Goal: Transaction & Acquisition: Purchase product/service

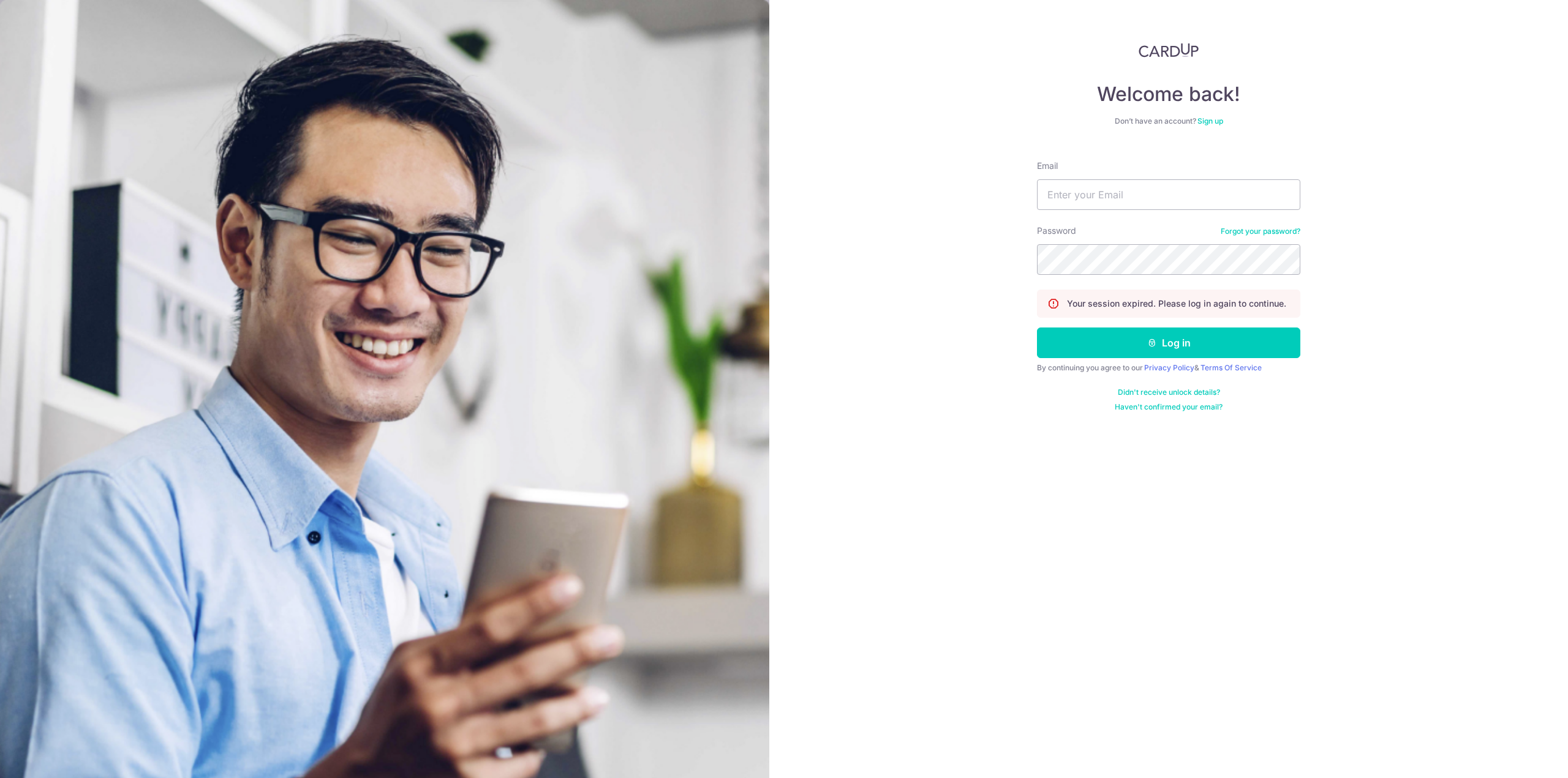
type input "bingliang_86@hotmail.com"
click at [1037, 328] on button "Log in" at bounding box center [1168, 342] width 263 height 30
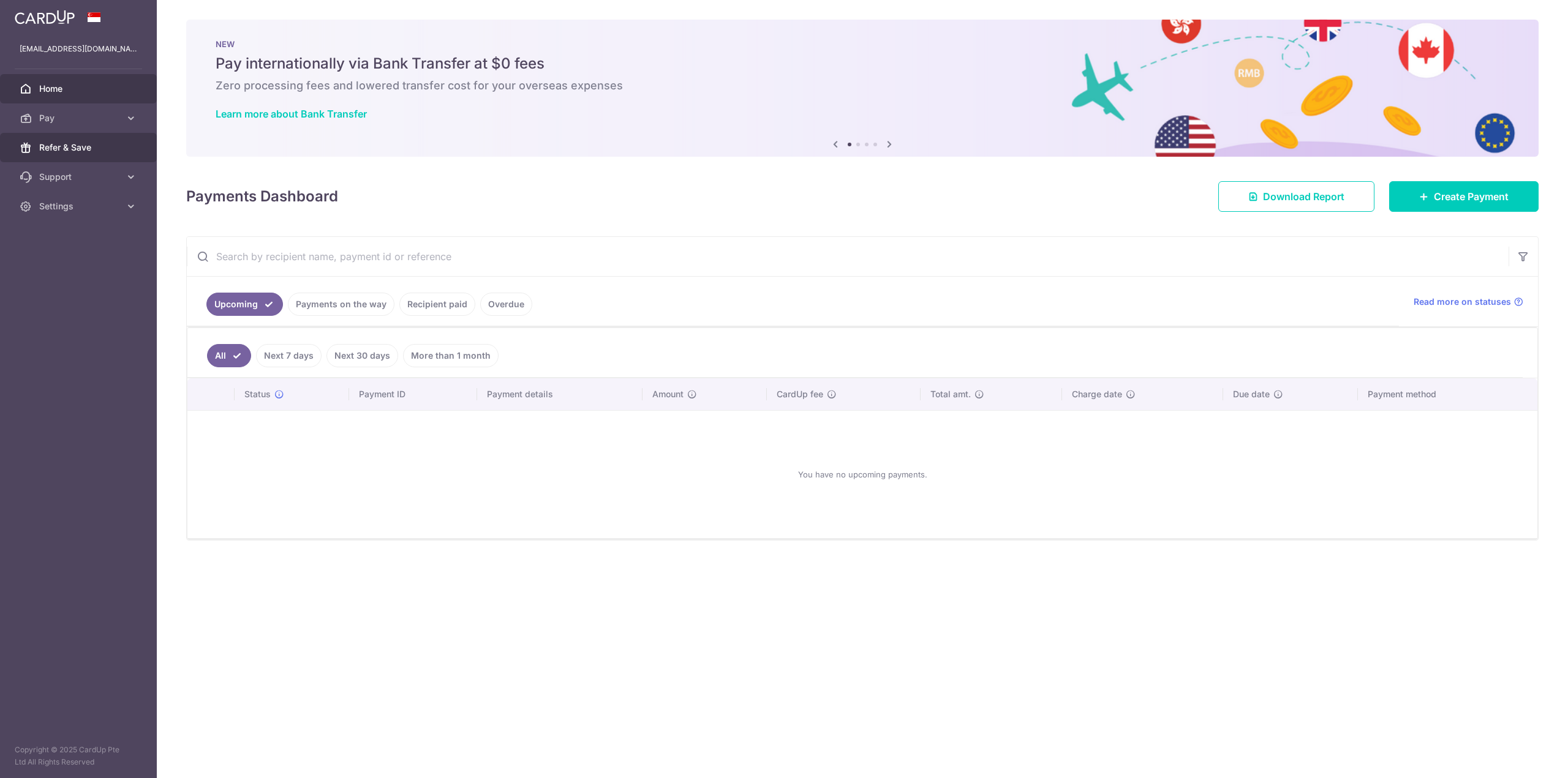
click at [80, 148] on span "Refer & Save" at bounding box center [79, 148] width 81 height 12
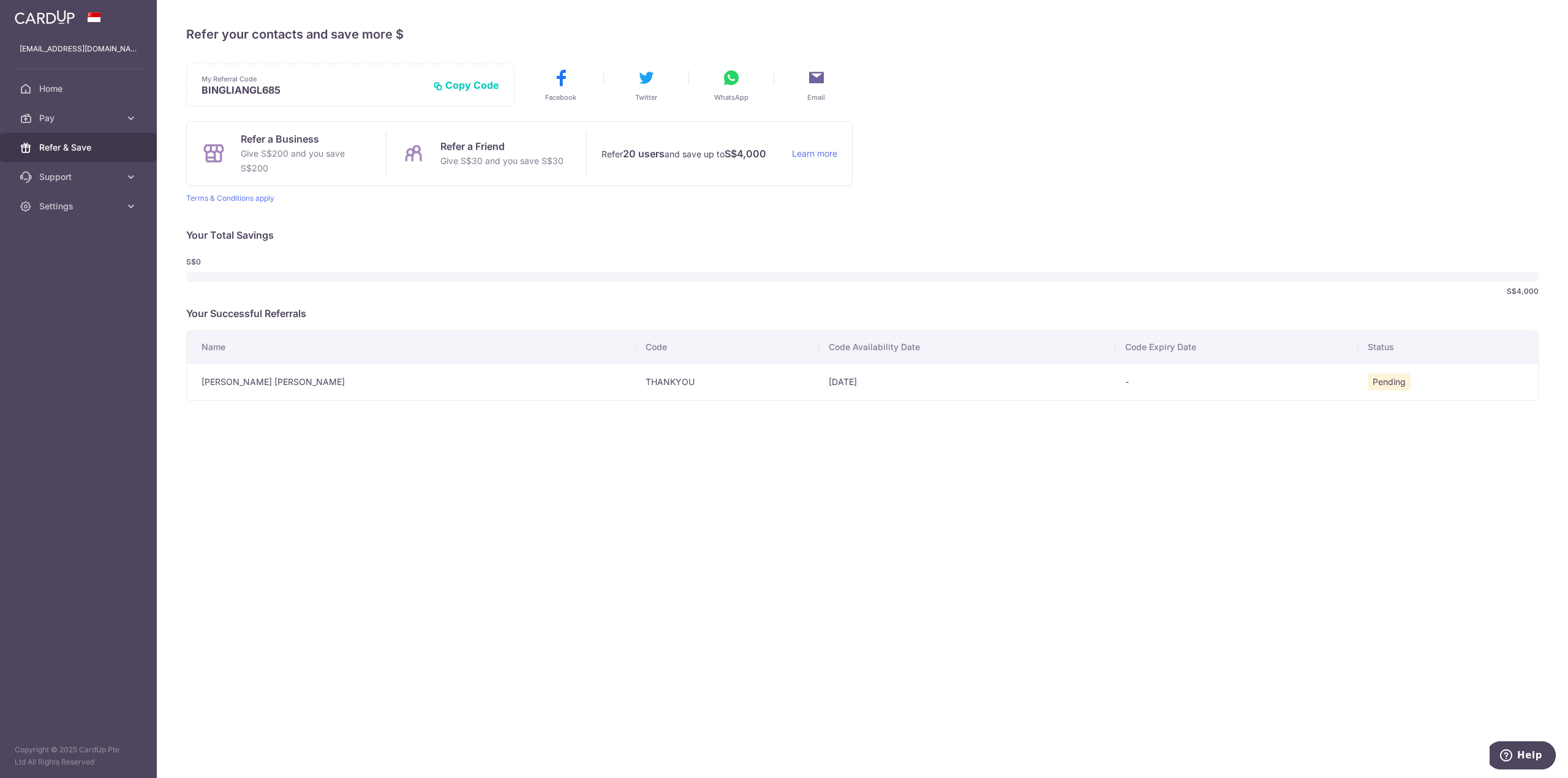
drag, startPoint x: 737, startPoint y: 387, endPoint x: 670, endPoint y: 384, distance: 67.1
click at [819, 384] on td "10/10/2025" at bounding box center [967, 382] width 297 height 37
click at [694, 403] on div "× Invite your friends via email To Send Invitations Sample From CardUp Subject …" at bounding box center [862, 389] width 1411 height 778
click at [62, 121] on span "Pay" at bounding box center [79, 118] width 81 height 12
click at [77, 153] on span "Payments" at bounding box center [79, 148] width 81 height 12
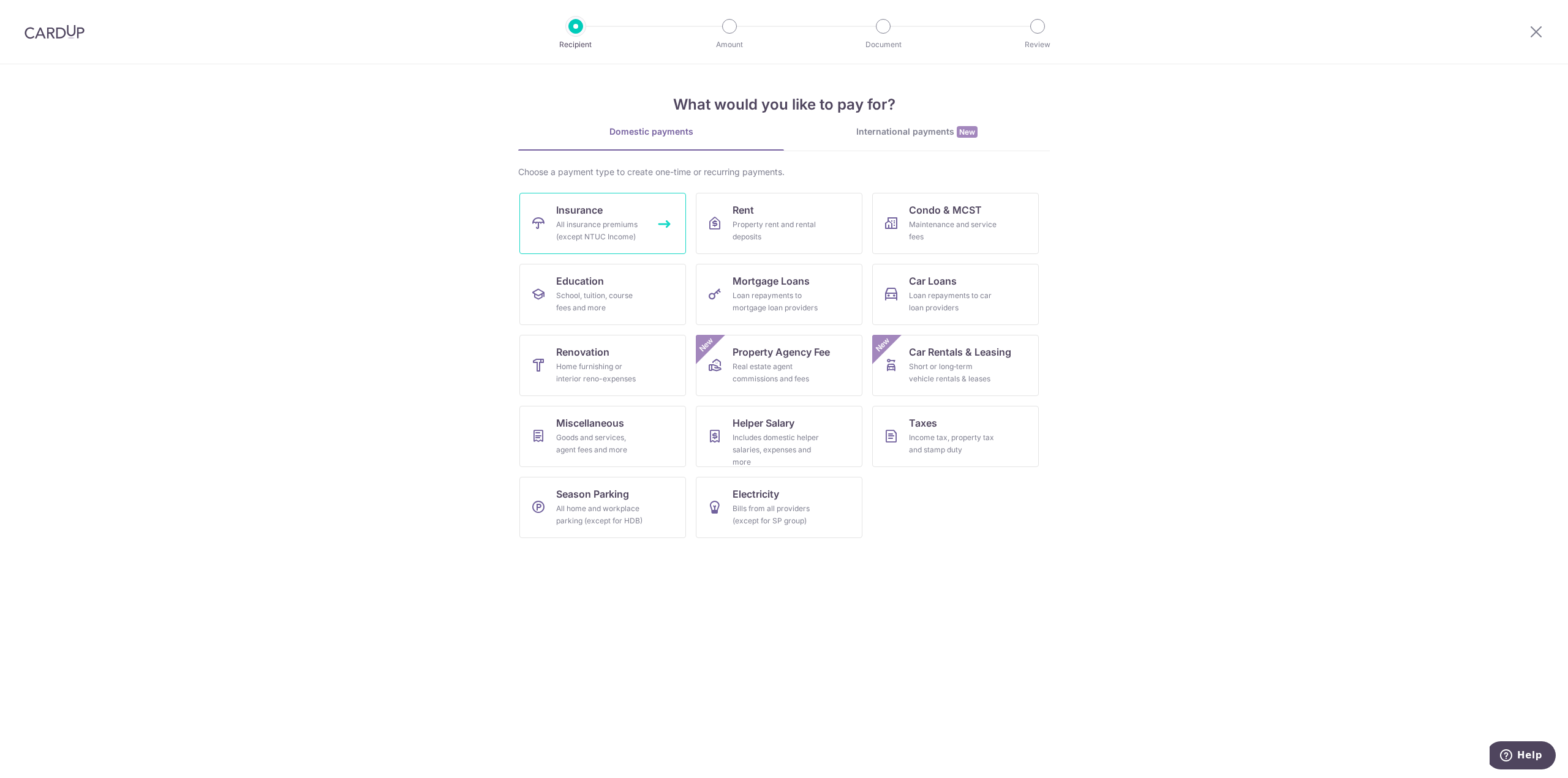
click at [596, 204] on span "Insurance" at bounding box center [579, 210] width 47 height 15
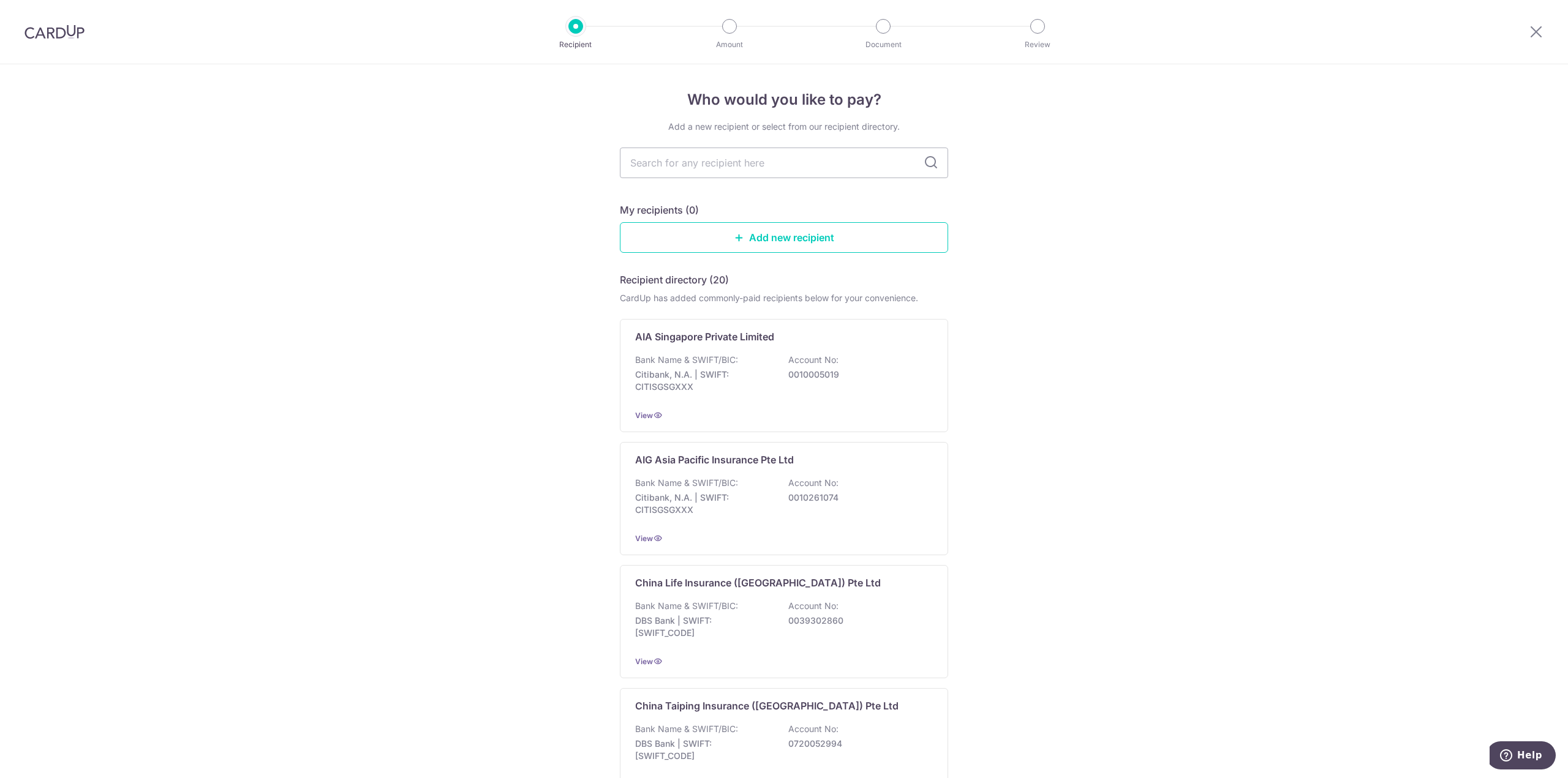
click at [78, 37] on img at bounding box center [54, 32] width 60 height 15
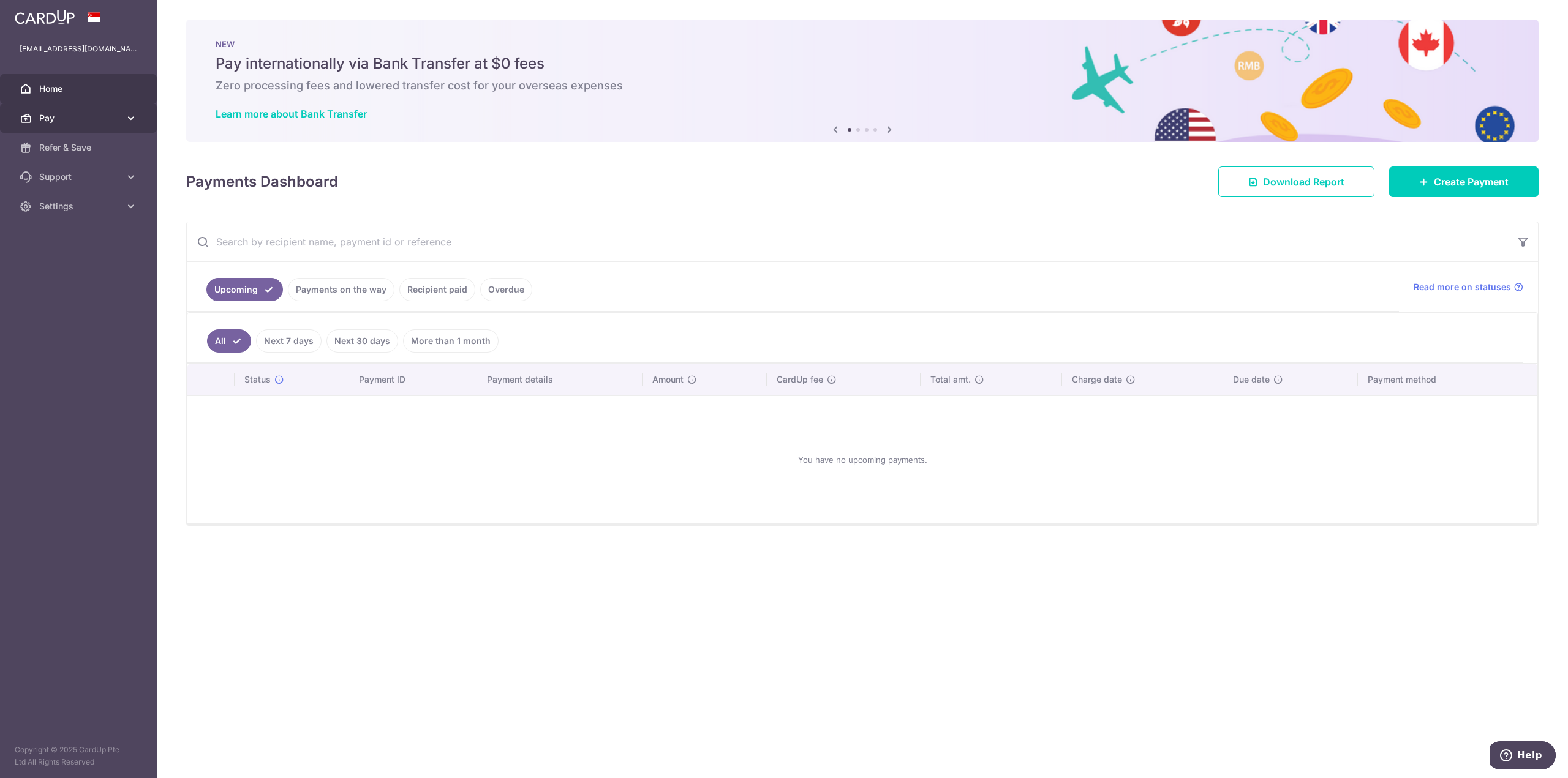
click at [133, 120] on icon at bounding box center [131, 118] width 12 height 12
click at [74, 182] on span "Recipients" at bounding box center [79, 177] width 81 height 12
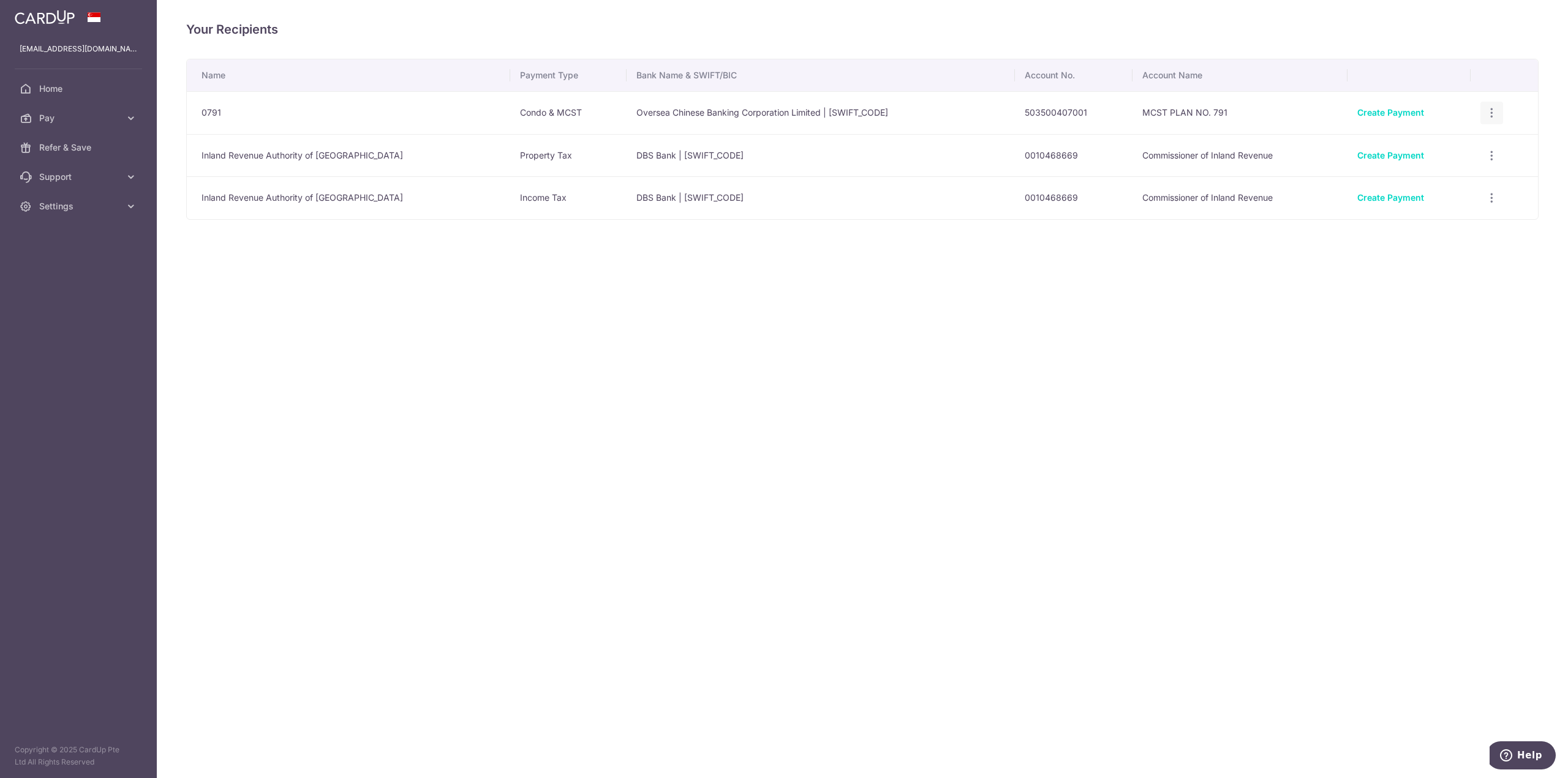
click at [1494, 116] on icon "button" at bounding box center [1491, 113] width 13 height 13
click at [1452, 144] on span "View/Edit" at bounding box center [1450, 147] width 83 height 15
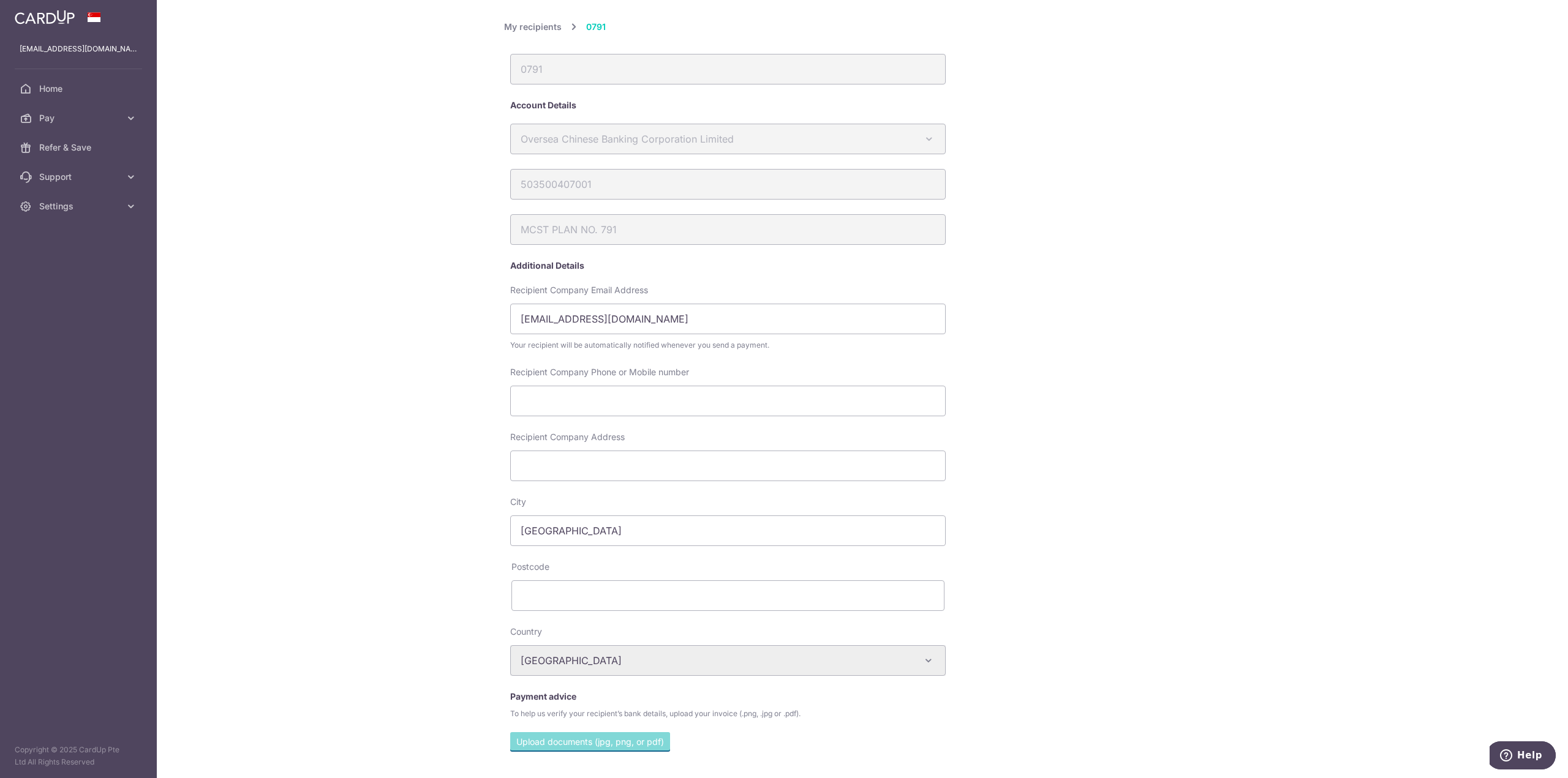
click at [517, 33] on link "My recipients" at bounding box center [533, 26] width 57 height 15
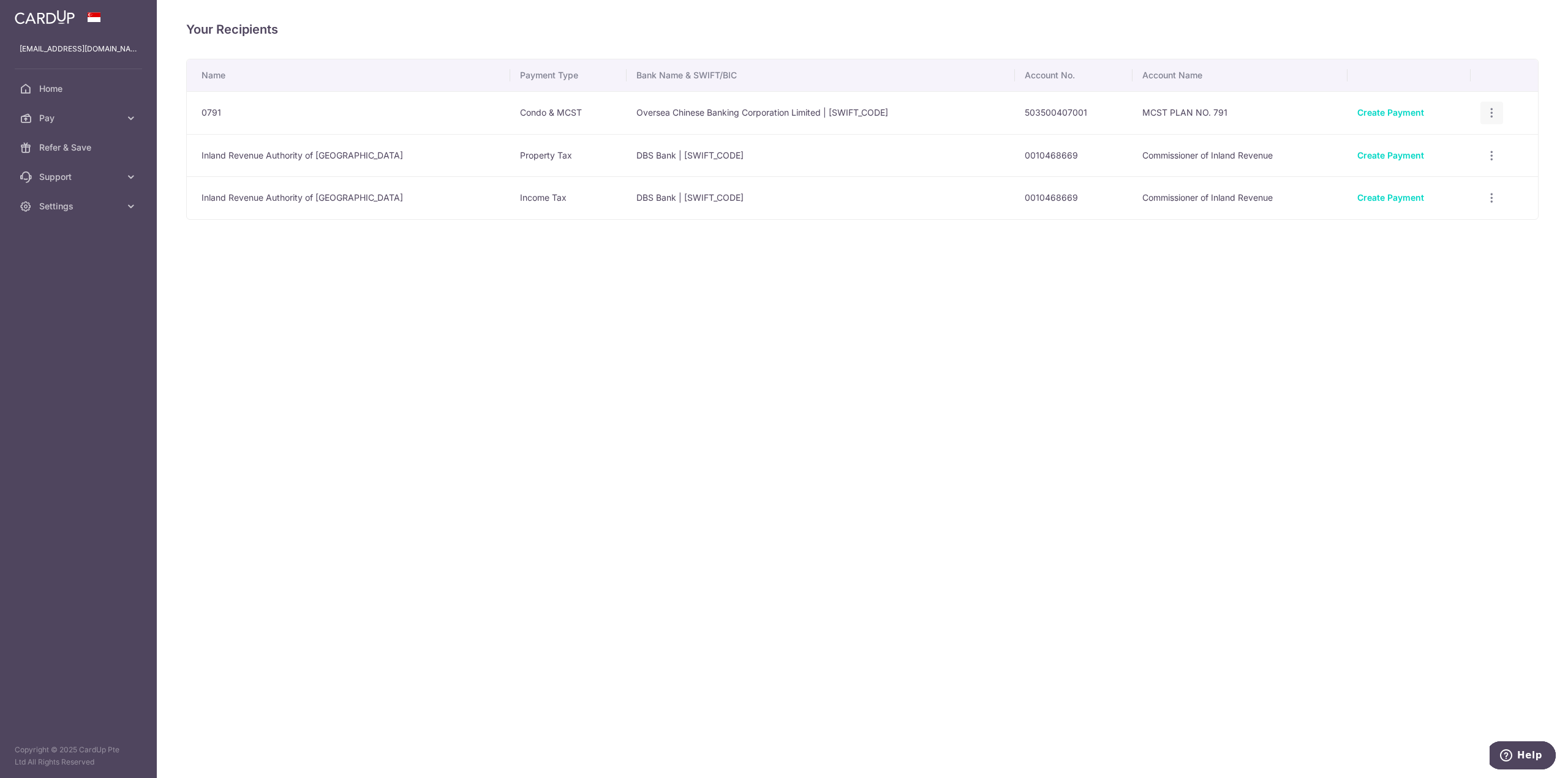
click at [1496, 116] on div "View/Edit Linked Payments" at bounding box center [1491, 113] width 23 height 23
click at [1492, 116] on icon "button" at bounding box center [1491, 113] width 13 height 13
click at [1441, 181] on span "Linked Payments" at bounding box center [1448, 176] width 78 height 12
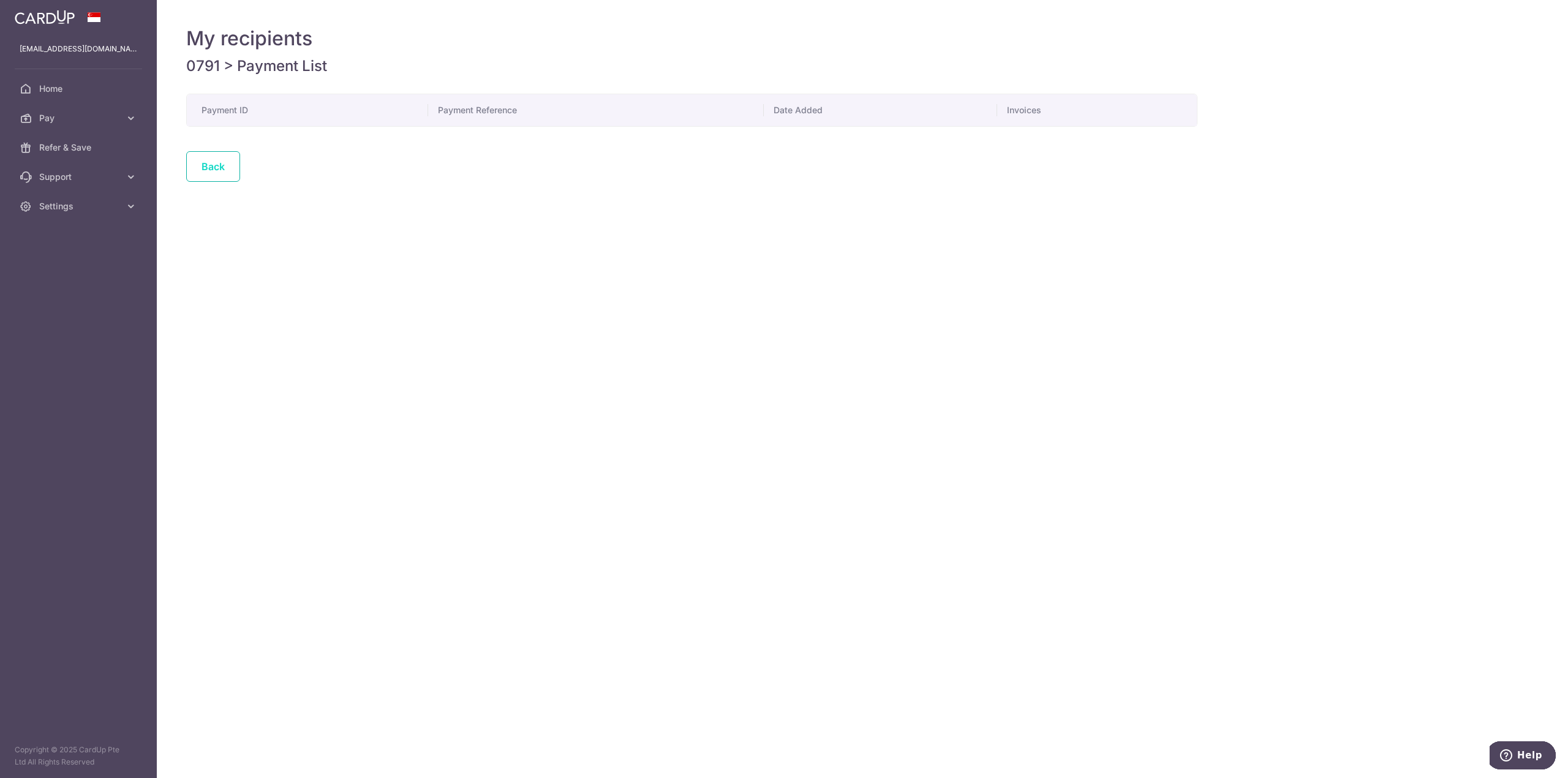
click at [225, 170] on link "Back" at bounding box center [213, 166] width 54 height 30
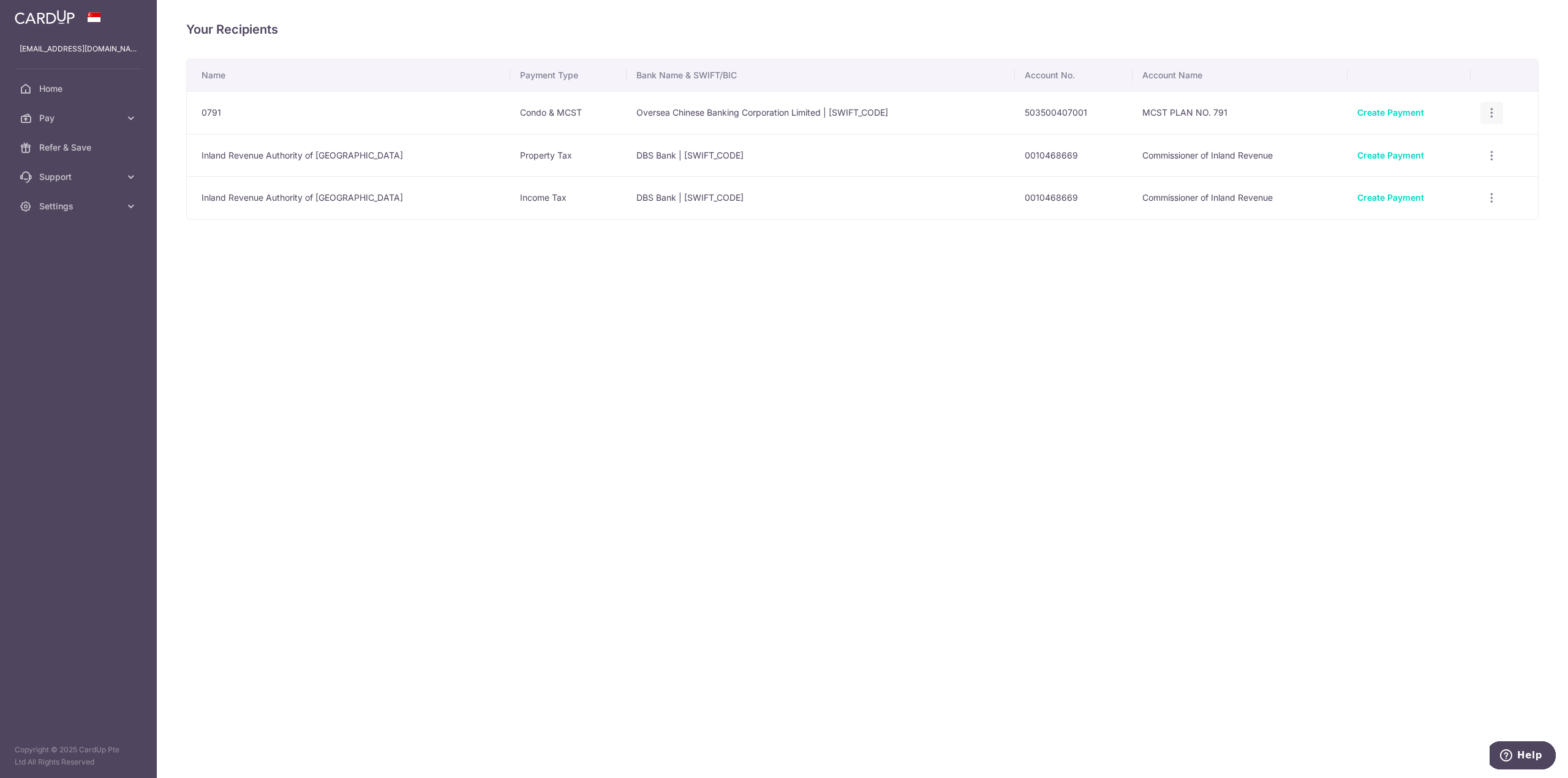
click at [1485, 115] on icon "button" at bounding box center [1491, 113] width 13 height 13
click at [1450, 140] on span "View/Edit" at bounding box center [1450, 147] width 83 height 15
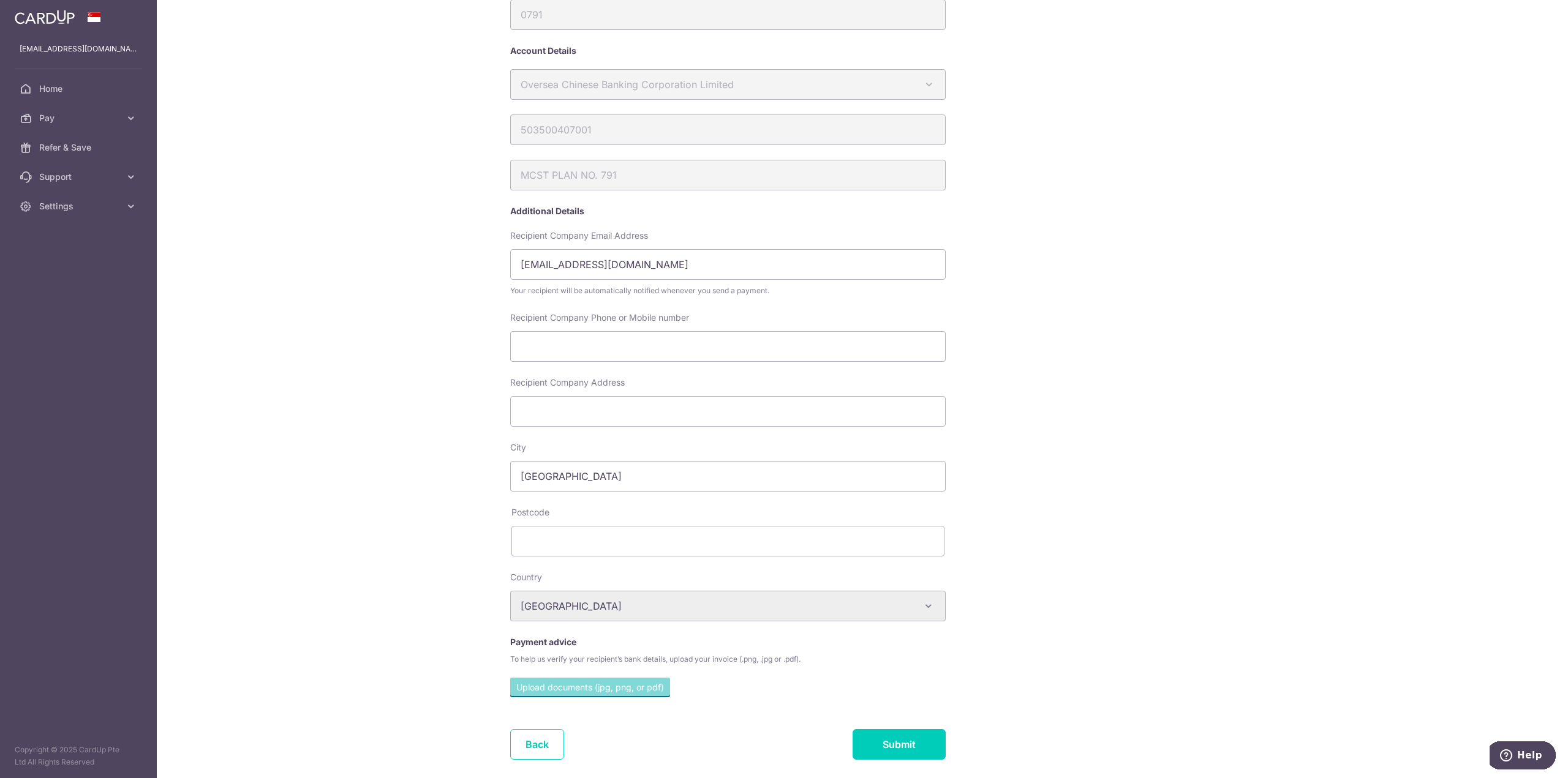
scroll to position [109, 0]
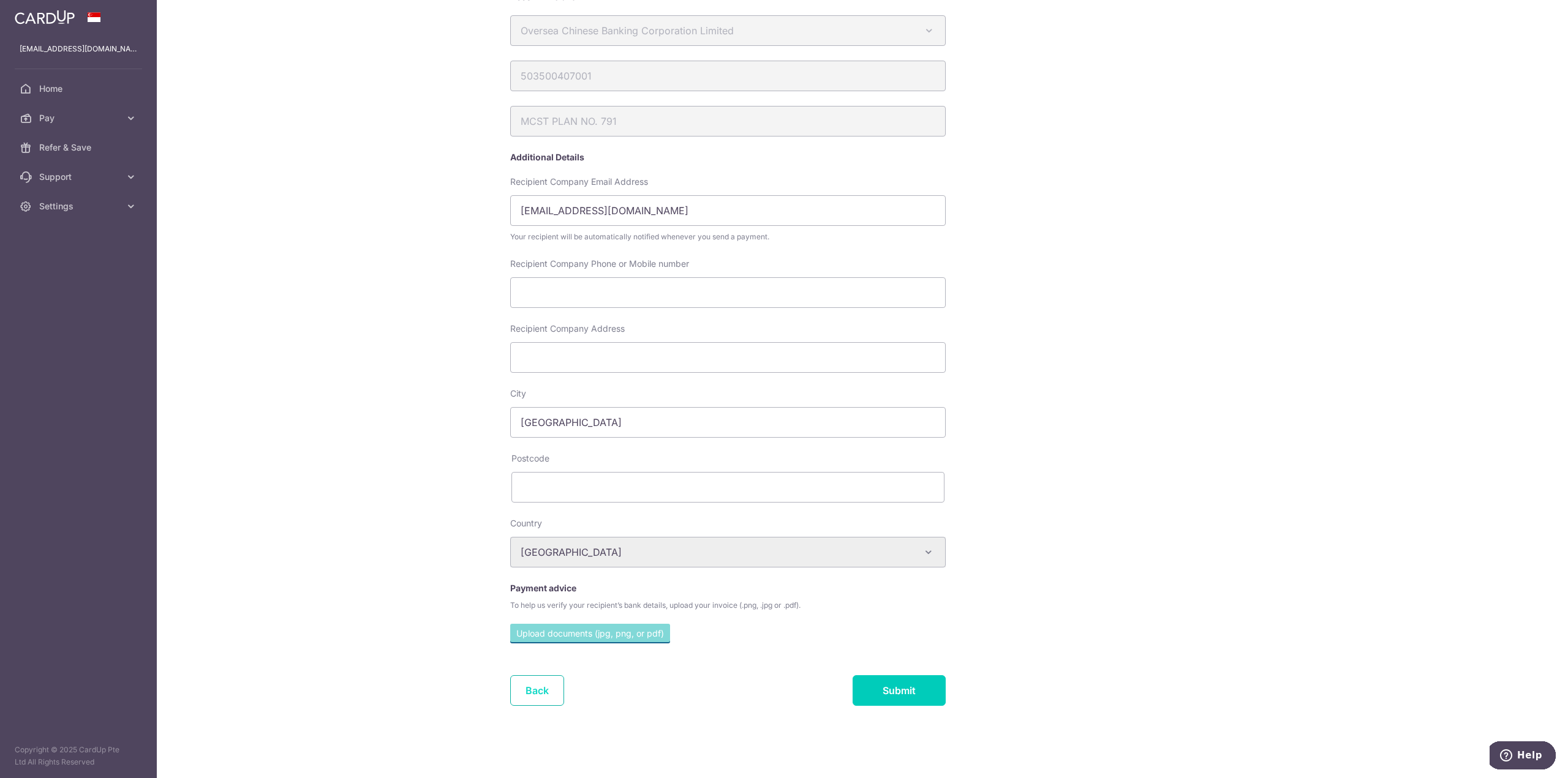
click at [538, 690] on link "Back" at bounding box center [537, 690] width 54 height 30
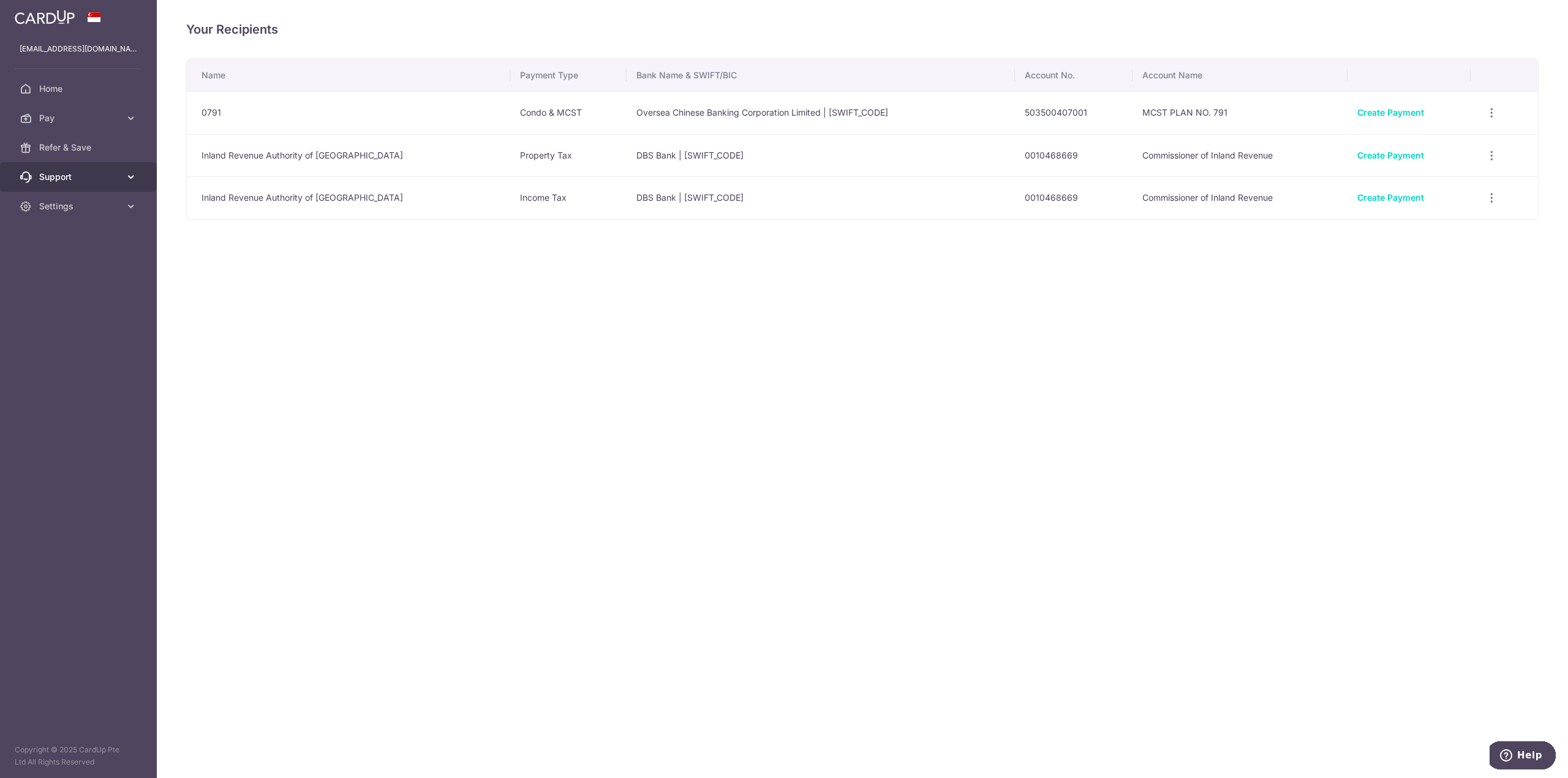
click at [108, 173] on span "Support" at bounding box center [79, 177] width 81 height 12
click at [129, 127] on link "Pay" at bounding box center [78, 118] width 157 height 30
click at [89, 210] on span "Cards" at bounding box center [79, 207] width 81 height 12
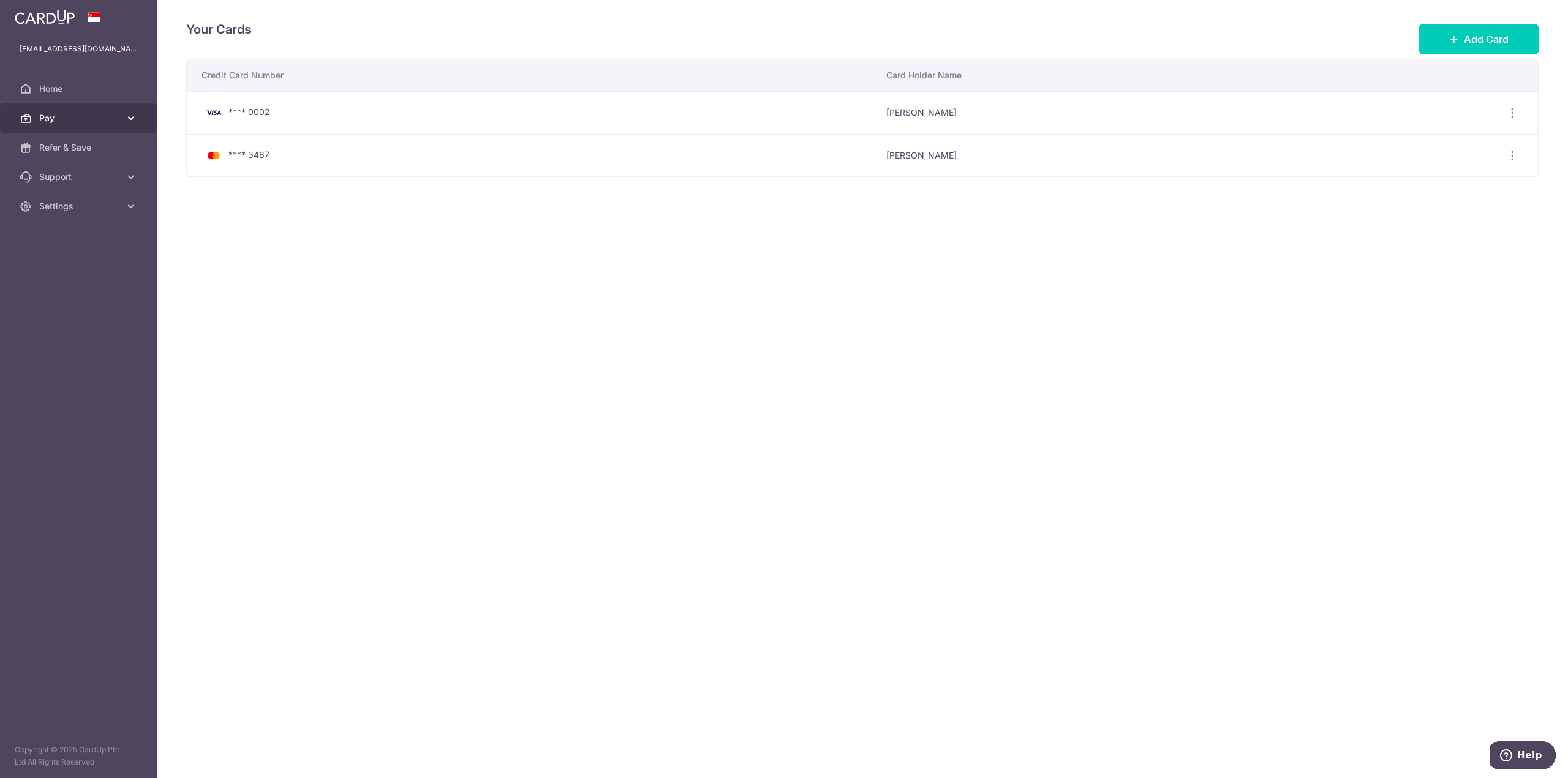
click at [92, 119] on span "Pay" at bounding box center [79, 118] width 81 height 12
click at [84, 151] on span "Payments" at bounding box center [79, 148] width 81 height 12
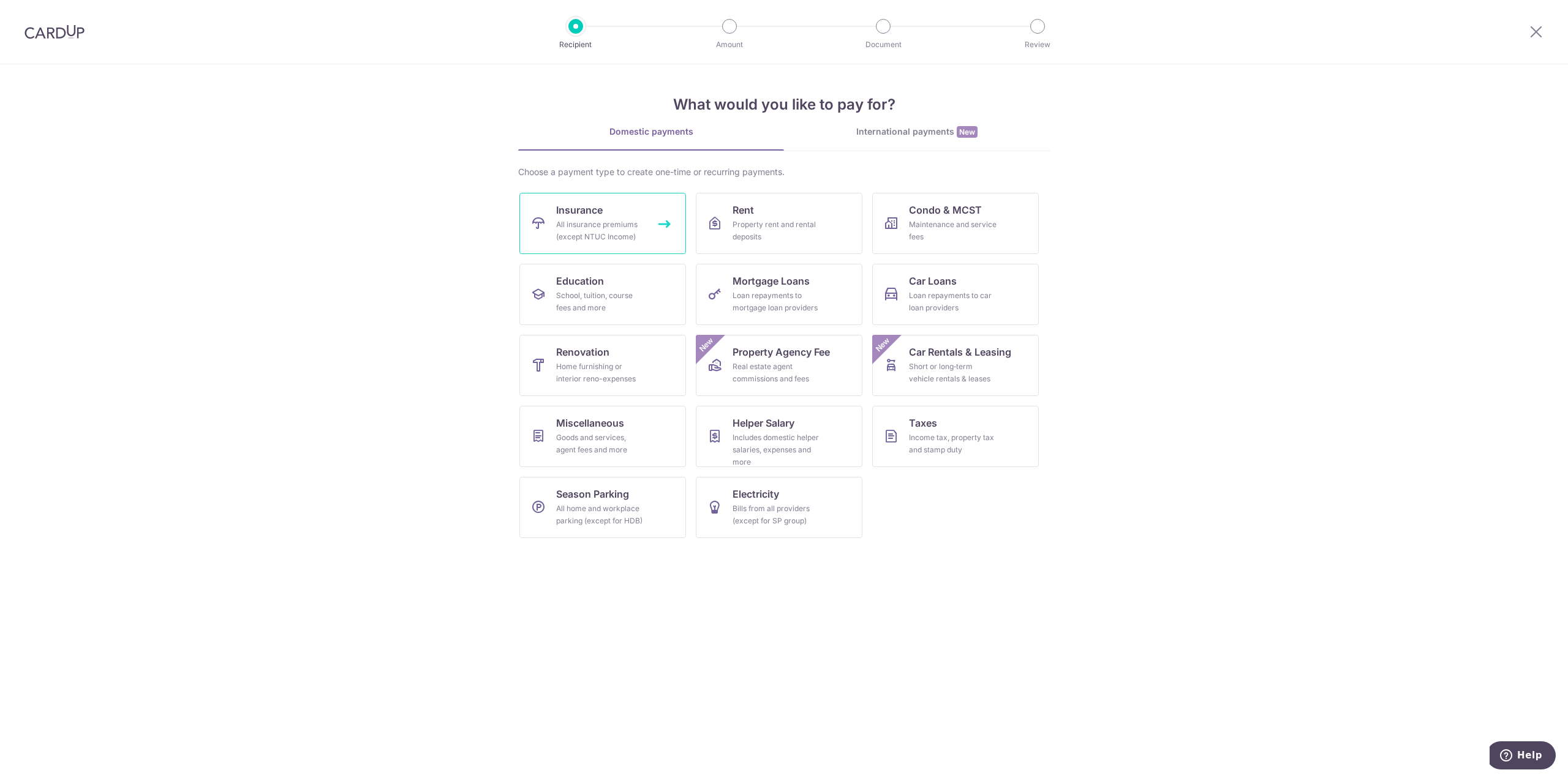
click at [638, 233] on div "All insurance premiums (except NTUC Income)" at bounding box center [600, 231] width 89 height 25
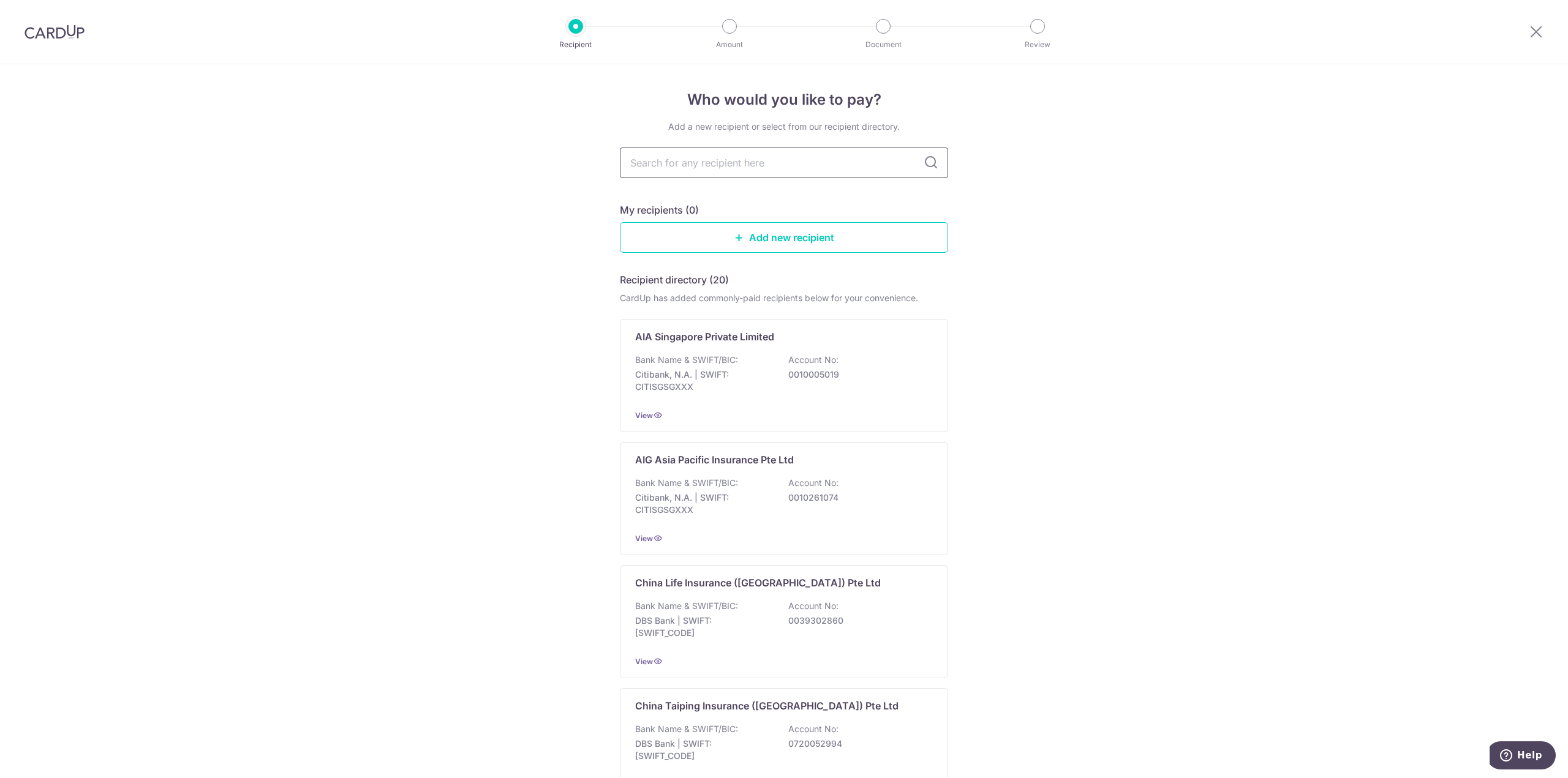
click at [736, 169] on input "text" at bounding box center [784, 162] width 329 height 30
type input "manu"
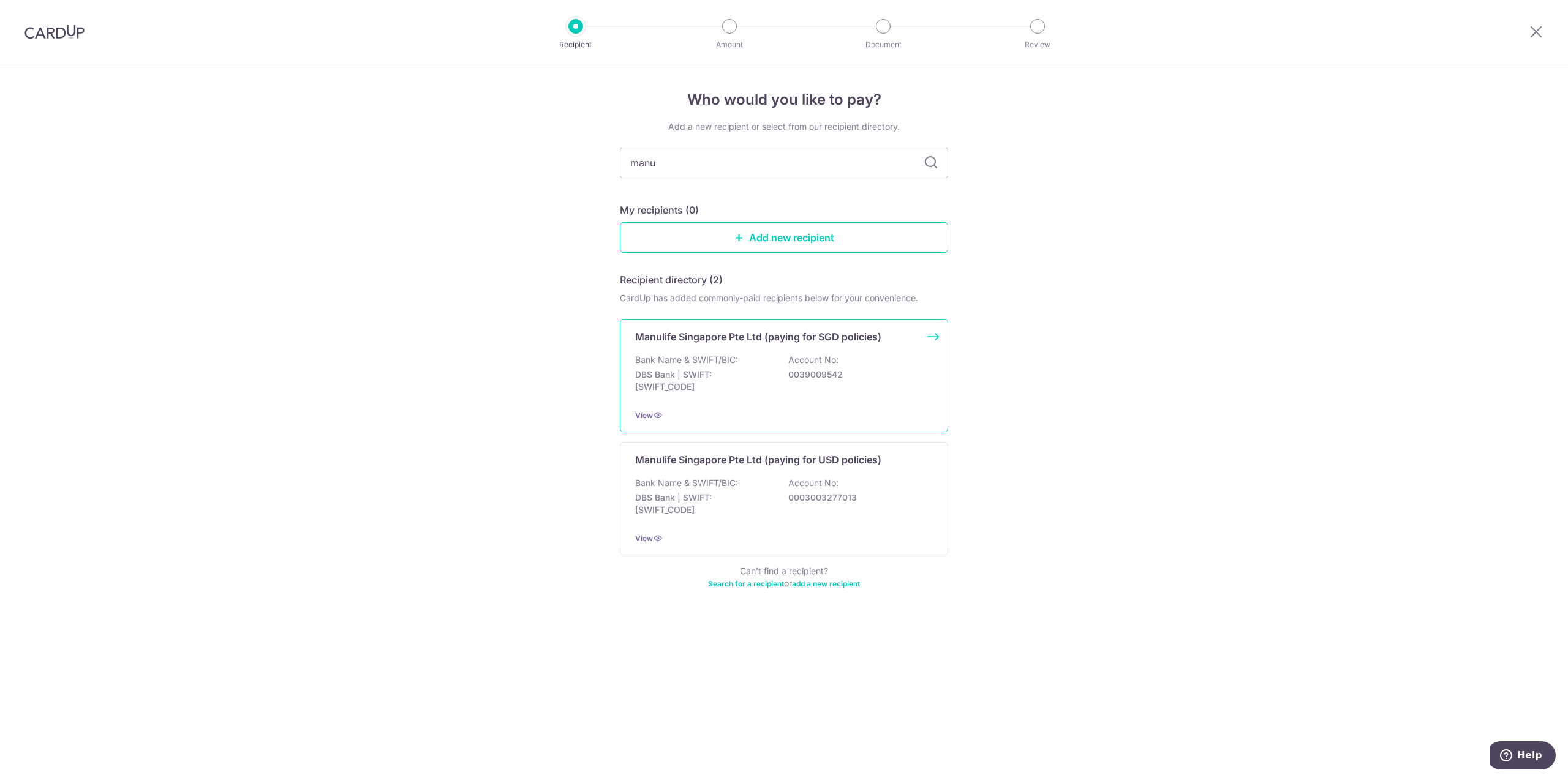
click at [884, 364] on div "Bank Name & SWIFT/BIC: DBS Bank | SWIFT: DBSSSGSGXXX Account No: 0039009542" at bounding box center [784, 377] width 297 height 45
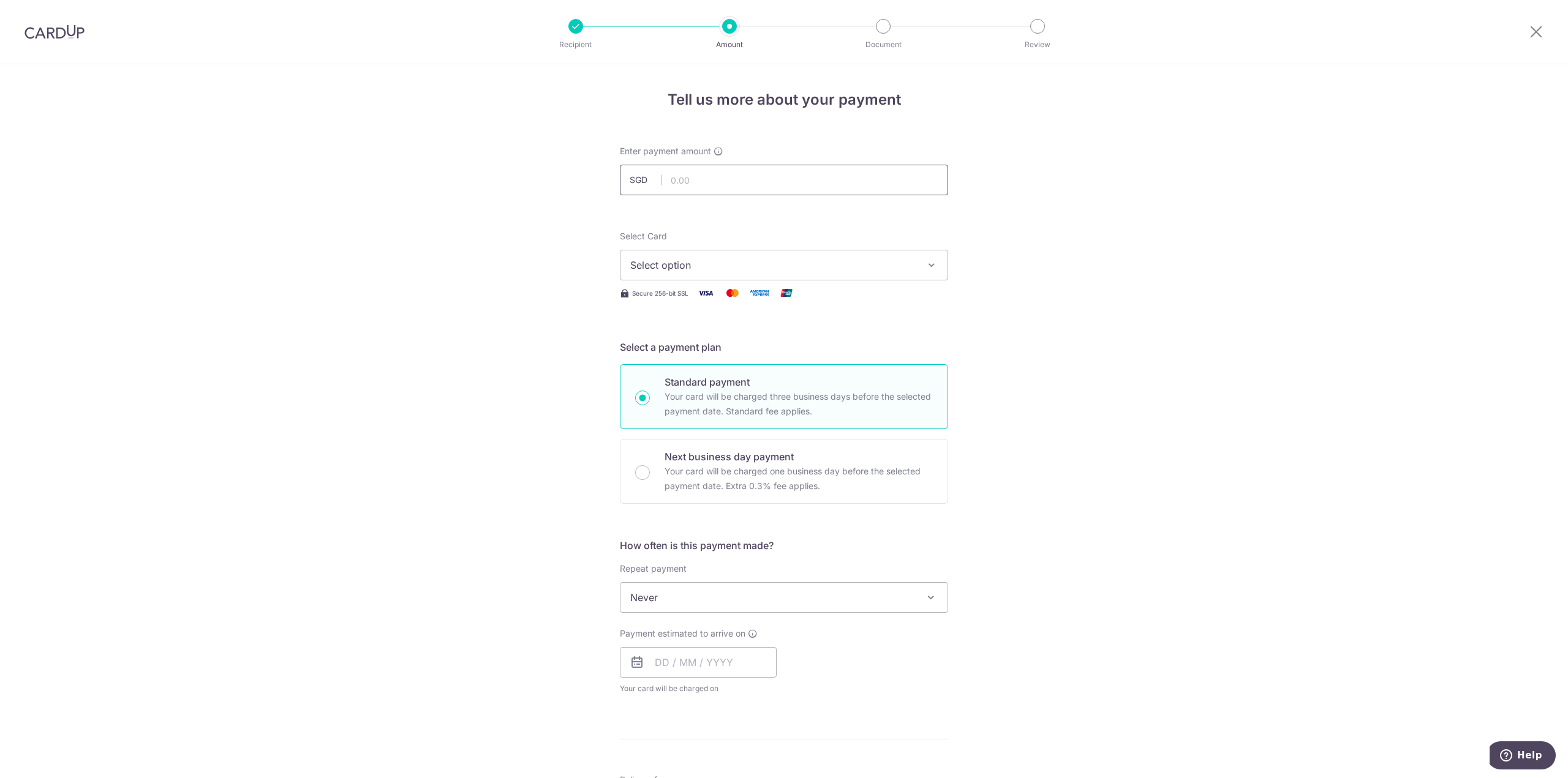
click at [703, 184] on input "text" at bounding box center [784, 179] width 329 height 30
type input "1,150.00"
click at [1132, 292] on div "Tell us more about your payment Enter payment amount SGD 1,150.00 1150.00 Selec…" at bounding box center [784, 618] width 1568 height 1107
click at [684, 268] on span "Select option" at bounding box center [772, 265] width 285 height 15
click at [683, 380] on span "**** 3467" at bounding box center [683, 382] width 47 height 15
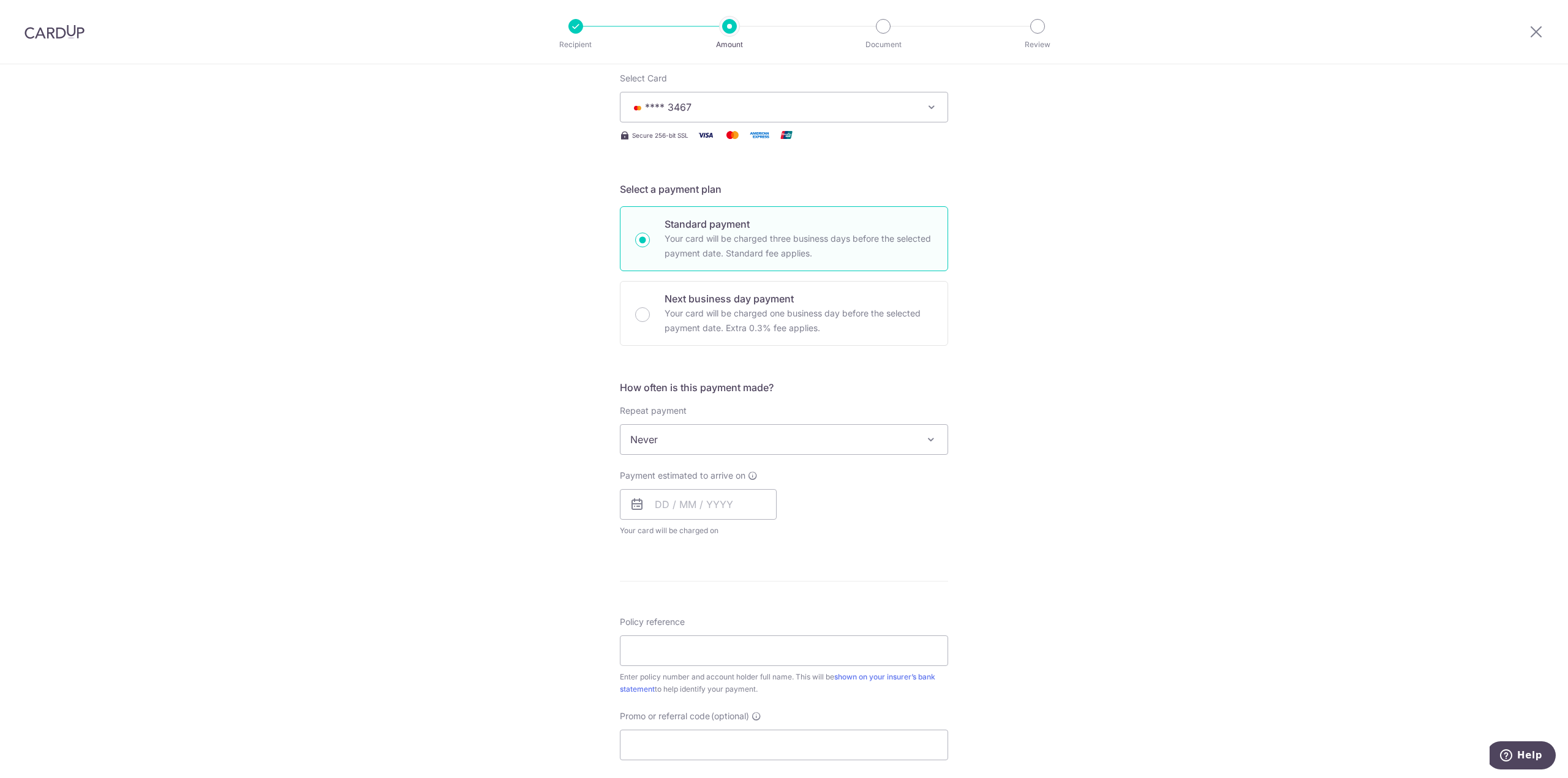
scroll to position [245, 0]
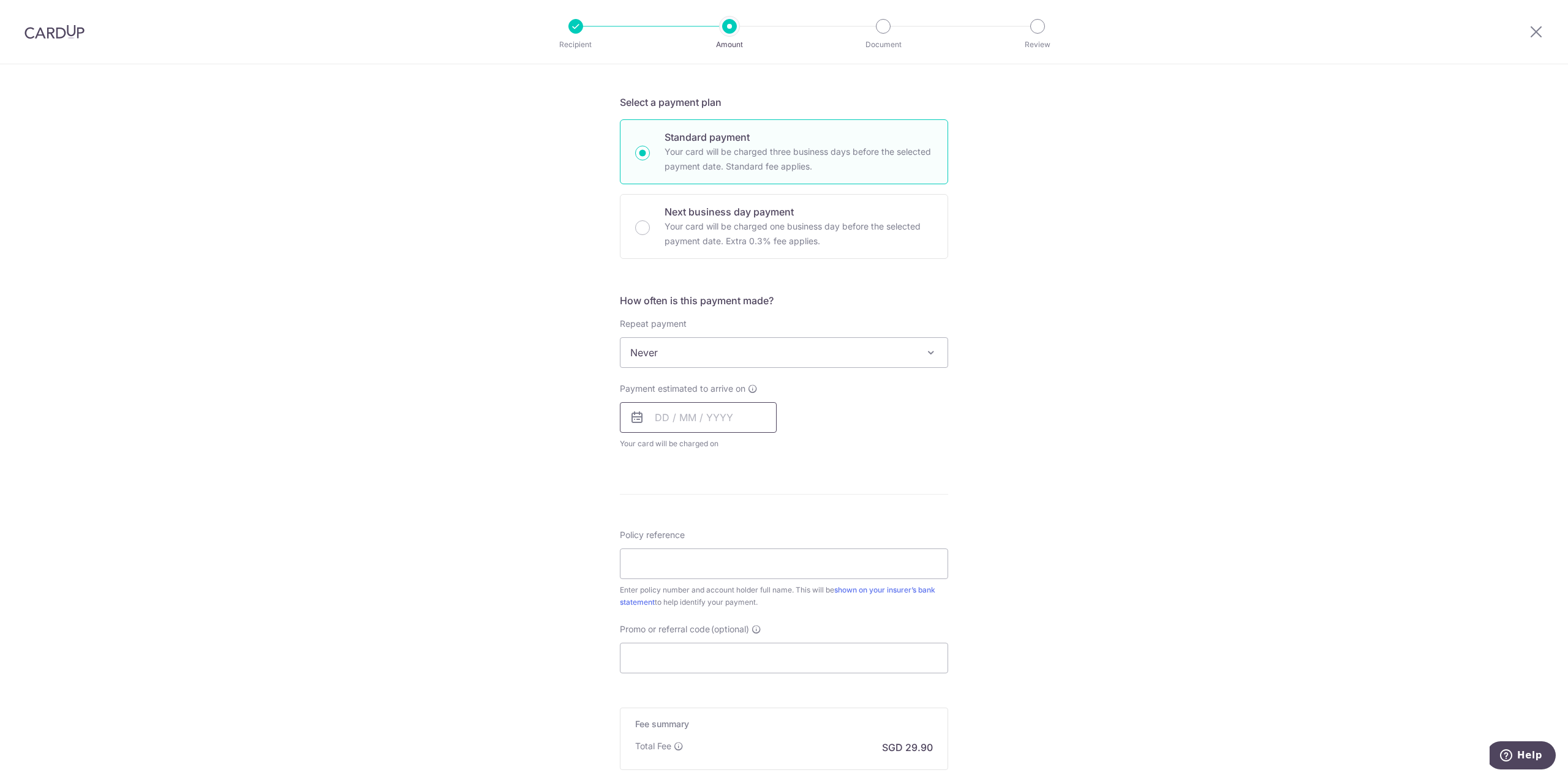
click at [722, 420] on input "text" at bounding box center [698, 417] width 157 height 30
click at [714, 556] on link "15" at bounding box center [718, 553] width 19 height 19
type input "[DATE]"
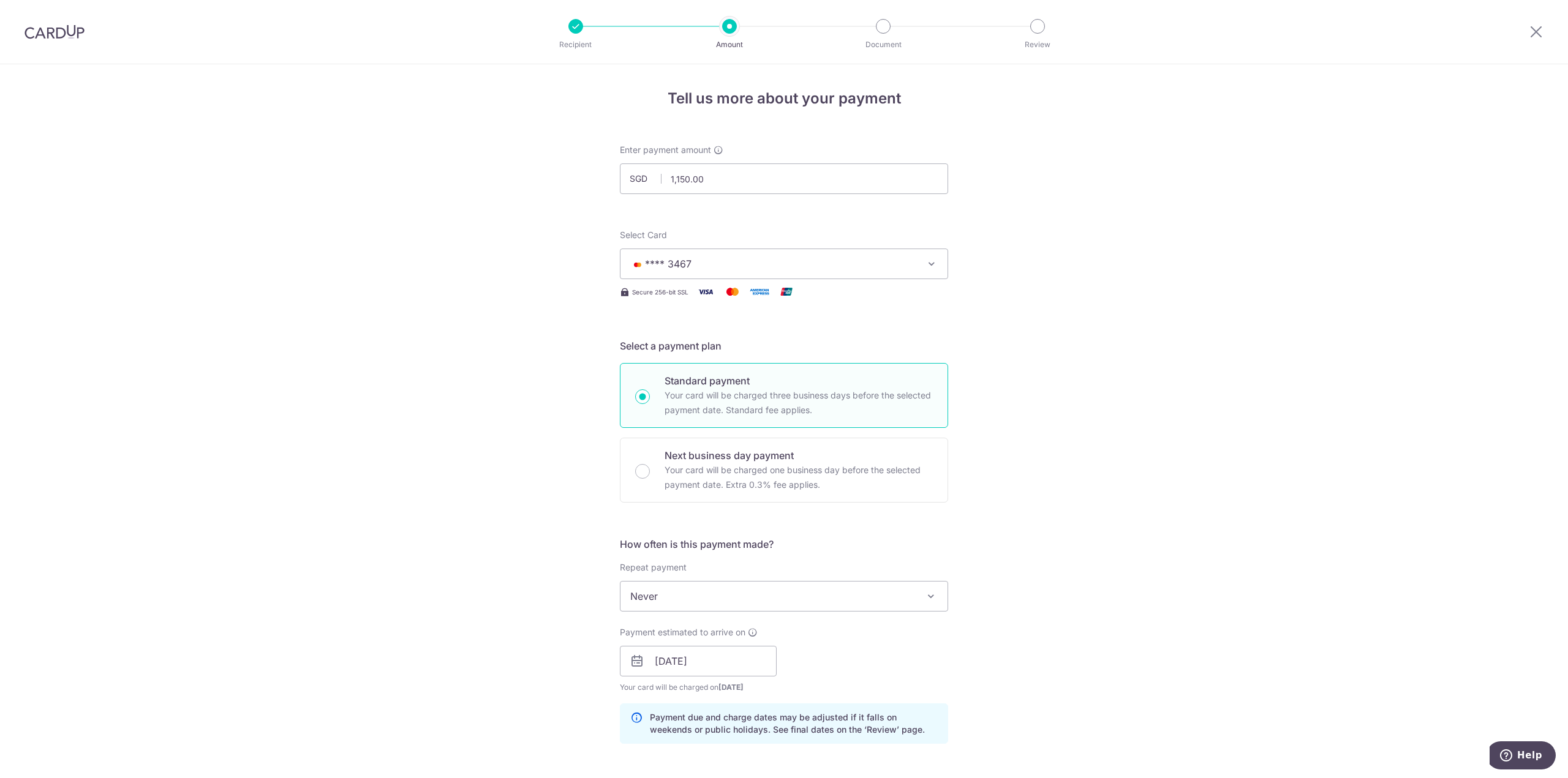
scroll to position [0, 0]
drag, startPoint x: 47, startPoint y: 31, endPoint x: 852, endPoint y: 58, distance: 805.5
click at [47, 31] on img at bounding box center [54, 32] width 60 height 15
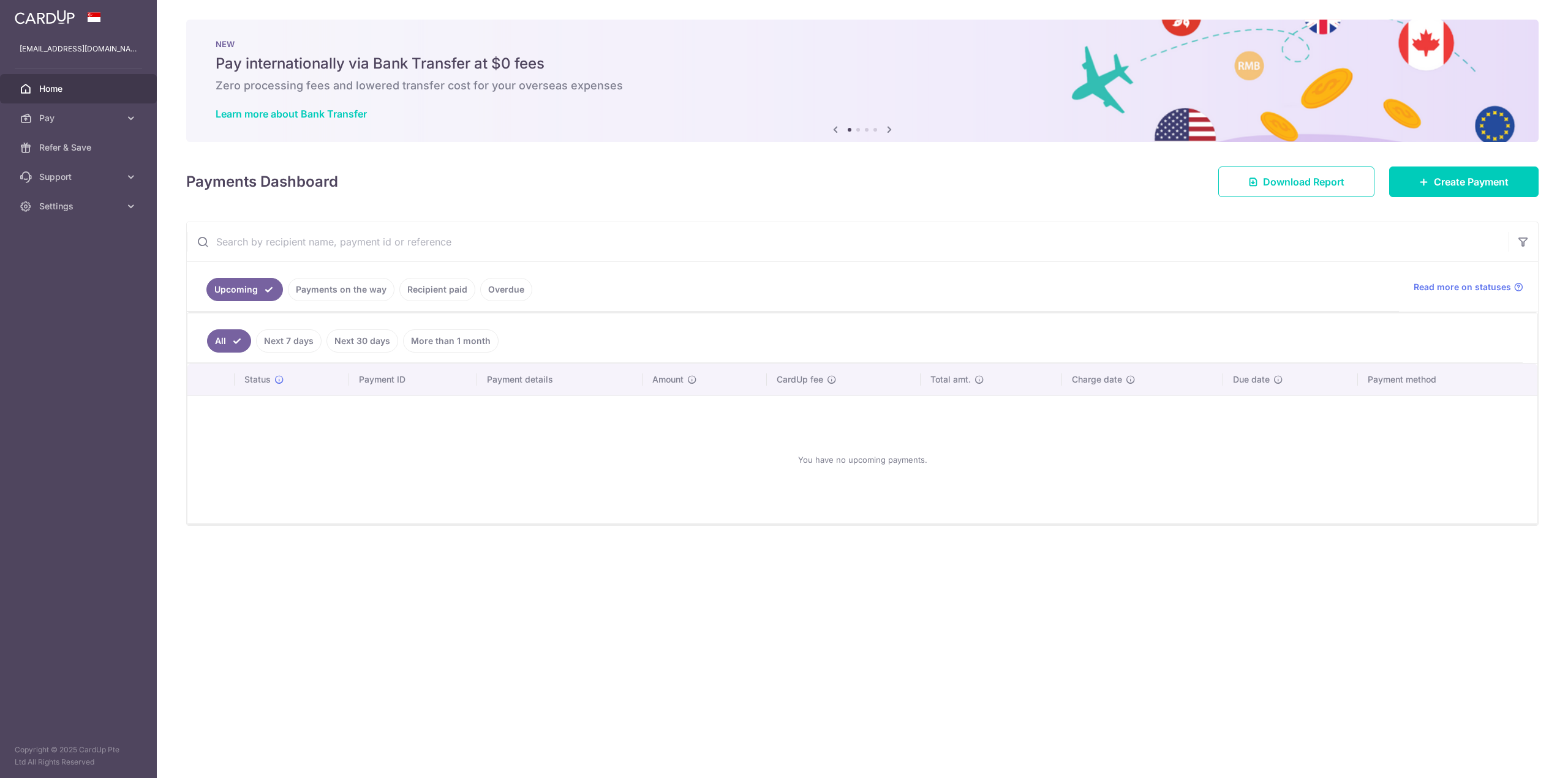
click at [334, 291] on link "Payments on the way" at bounding box center [341, 290] width 106 height 23
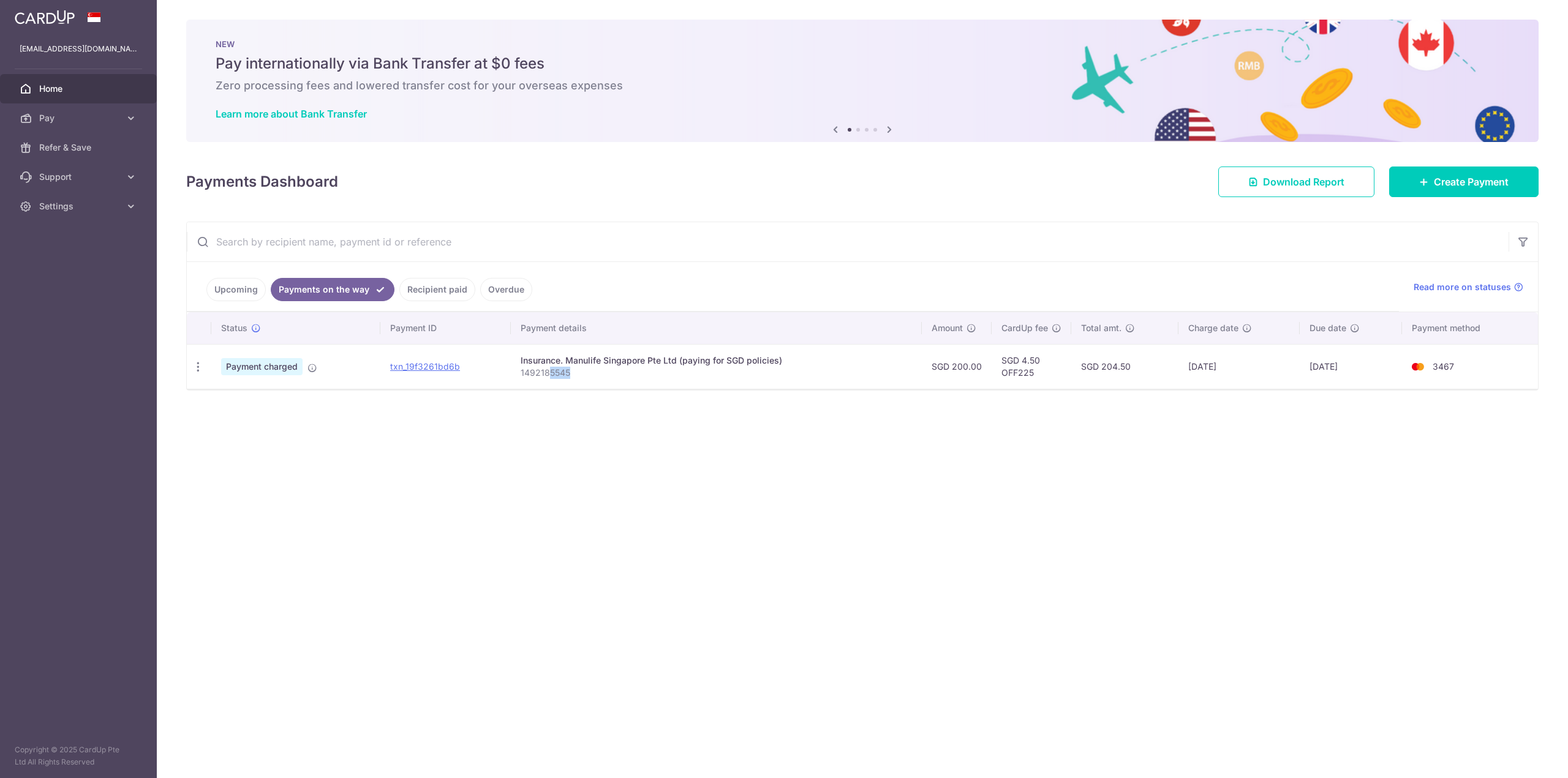
drag, startPoint x: 572, startPoint y: 375, endPoint x: 549, endPoint y: 374, distance: 23.0
click at [549, 374] on p "1492185545" at bounding box center [715, 373] width 391 height 12
click at [513, 406] on div "× Pause Schedule Pause all future payments in this series Pause just this one p…" at bounding box center [862, 389] width 1411 height 778
drag, startPoint x: 576, startPoint y: 372, endPoint x: 512, endPoint y: 374, distance: 64.0
click at [512, 374] on td "Insurance. Manulife Singapore Pte Ltd (paying for SGD policies) 1492185545" at bounding box center [716, 366] width 410 height 45
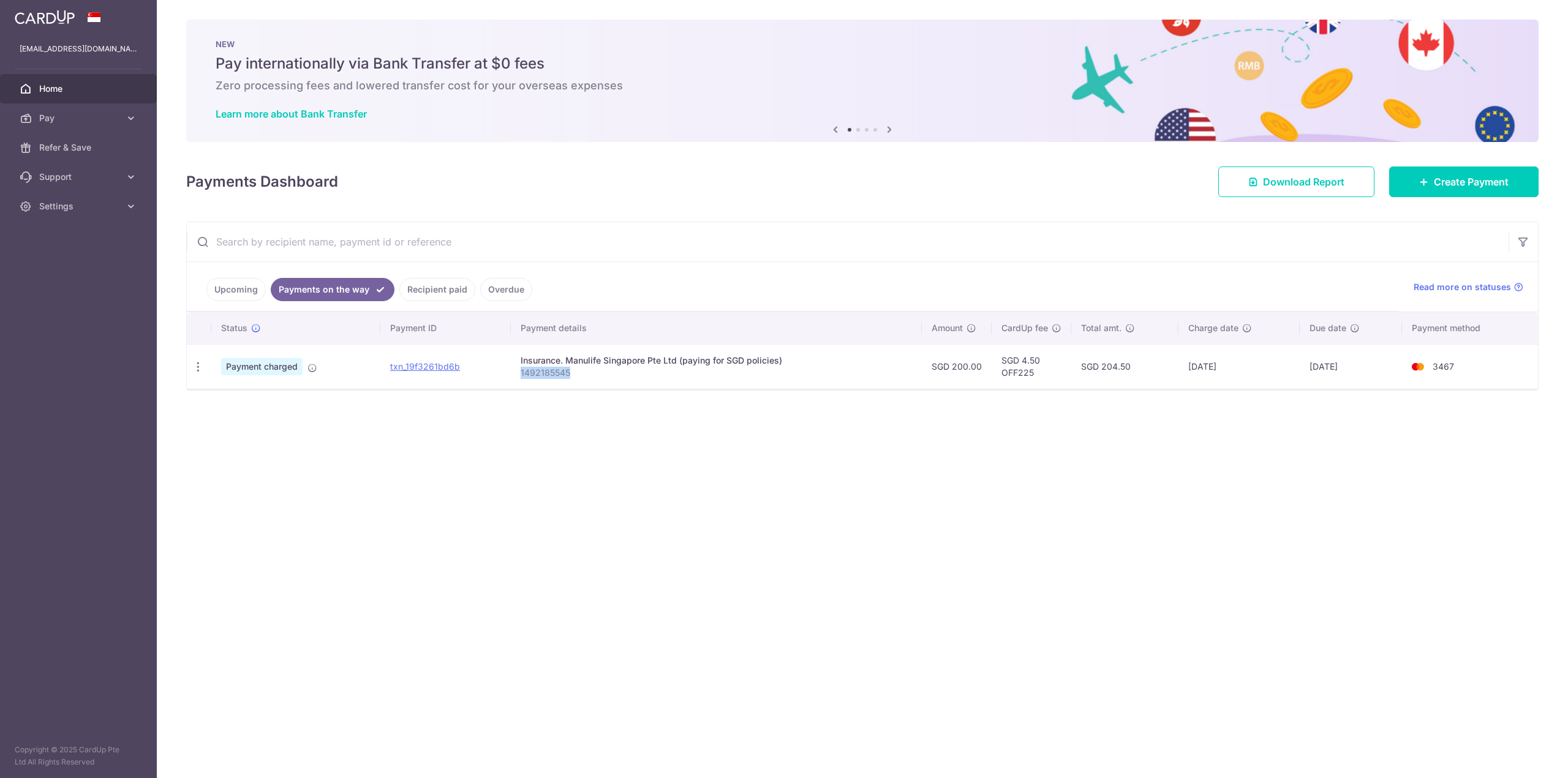
copy p "1492185545"
click at [421, 284] on link "Recipient paid" at bounding box center [437, 290] width 76 height 23
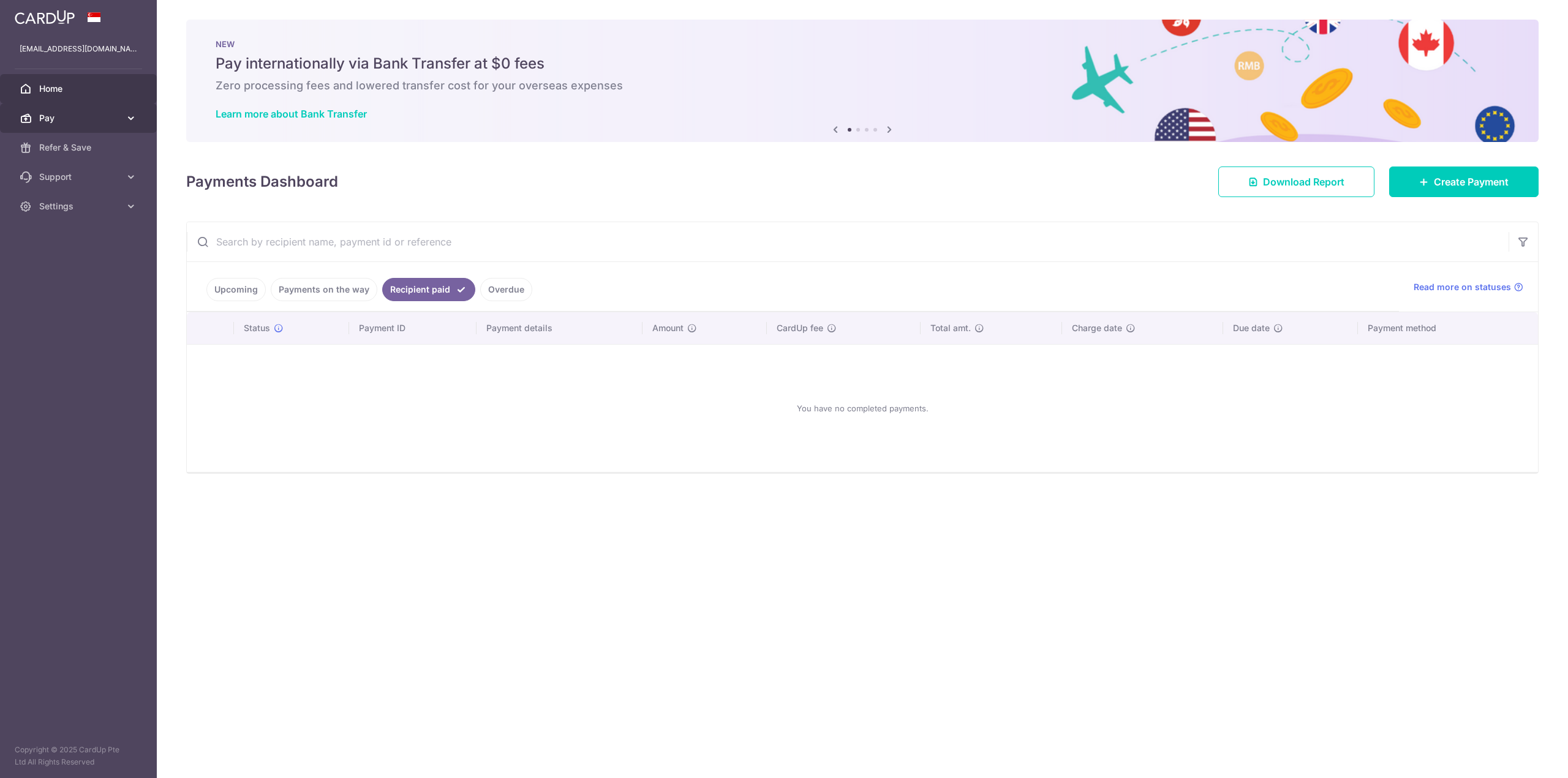
click at [96, 119] on span "Pay" at bounding box center [79, 118] width 81 height 12
click at [96, 155] on link "Payments" at bounding box center [78, 148] width 157 height 30
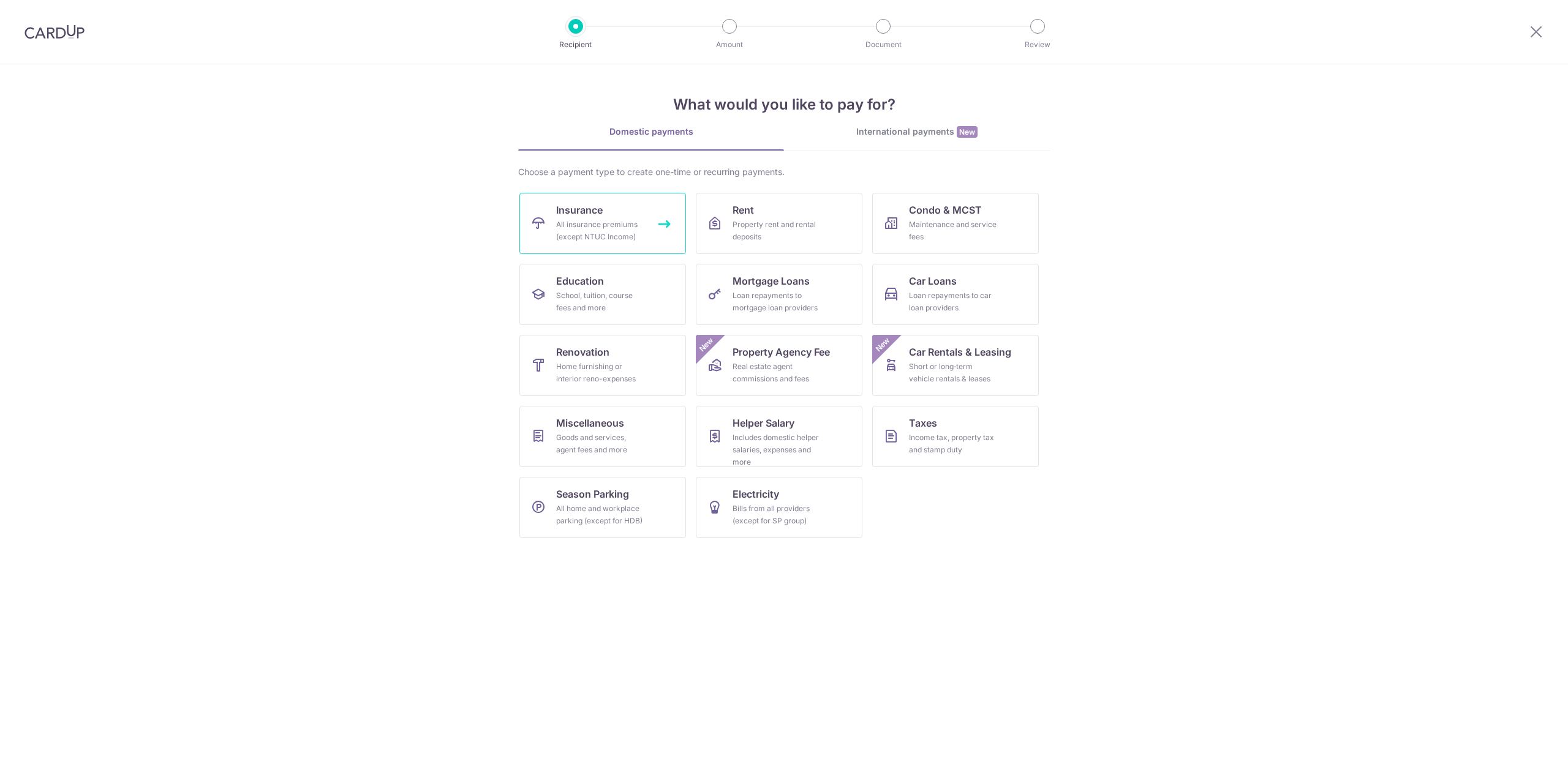
click at [621, 233] on div "All insurance premiums (except NTUC Income)" at bounding box center [600, 231] width 89 height 25
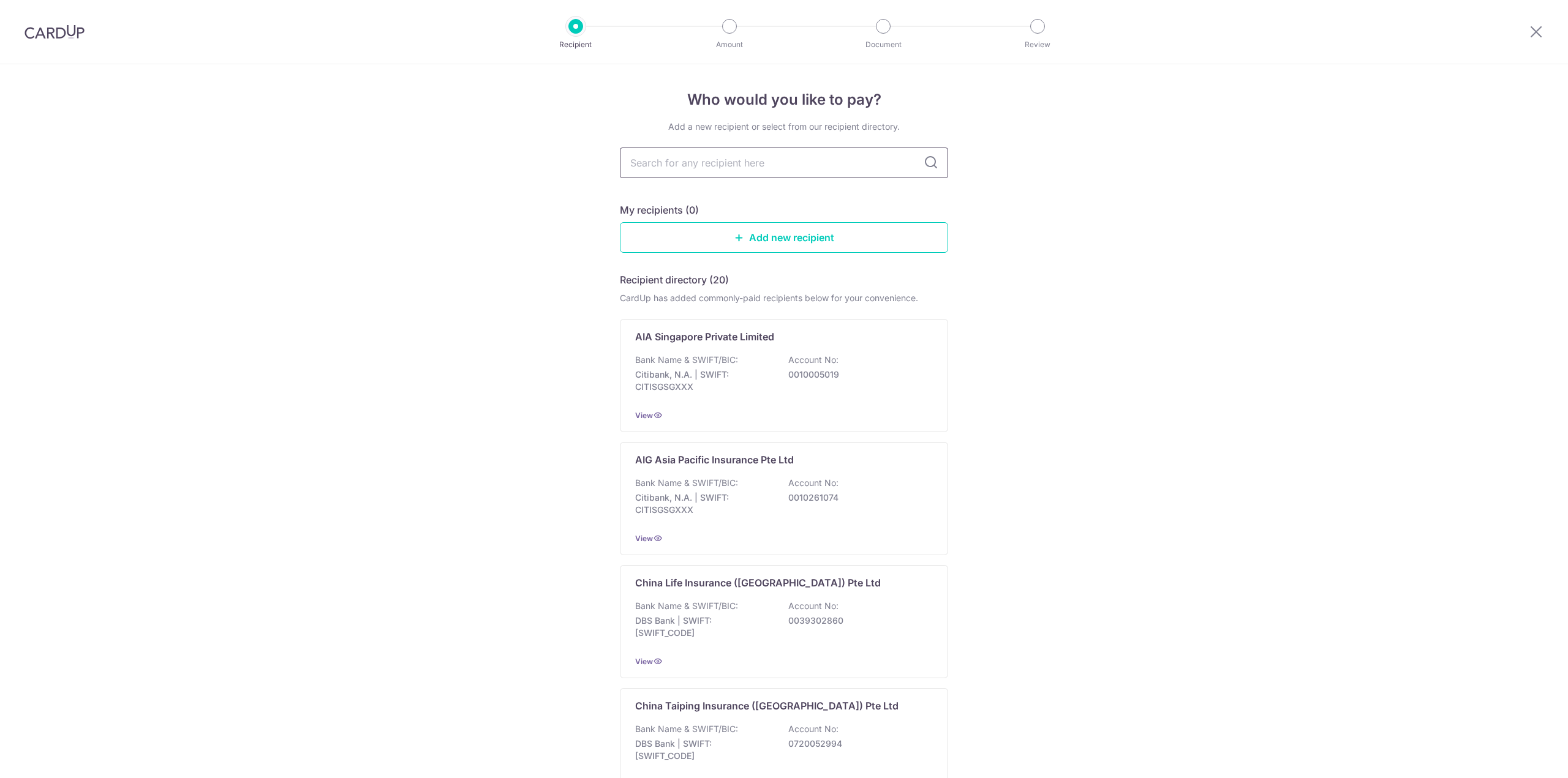
click at [780, 163] on input "text" at bounding box center [784, 162] width 329 height 30
type input "manu"
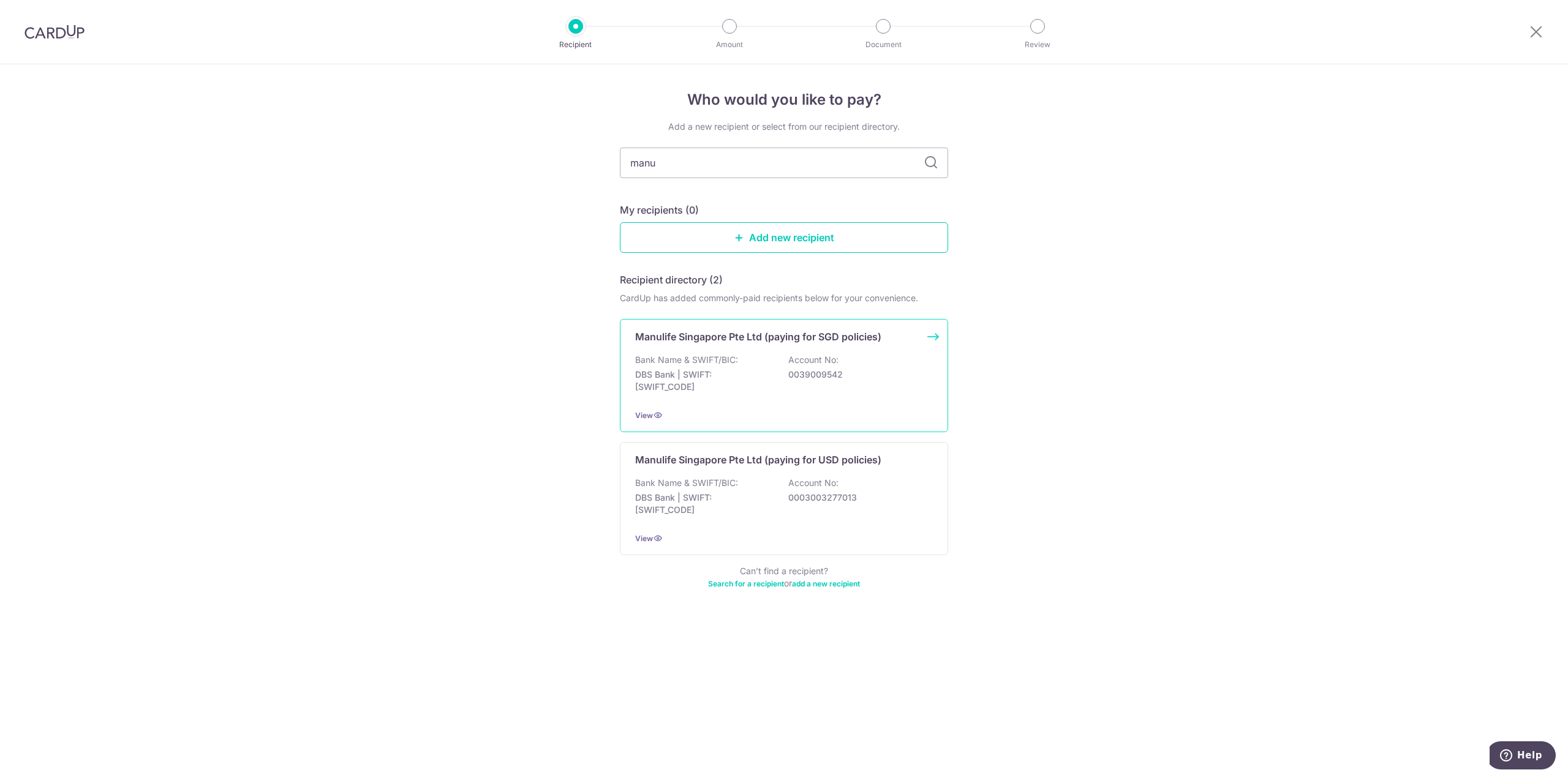
click at [760, 367] on div "Bank Name & SWIFT/BIC: DBS Bank | SWIFT: [SWIFT_CODE] Account No: 0039009542" at bounding box center [784, 377] width 297 height 45
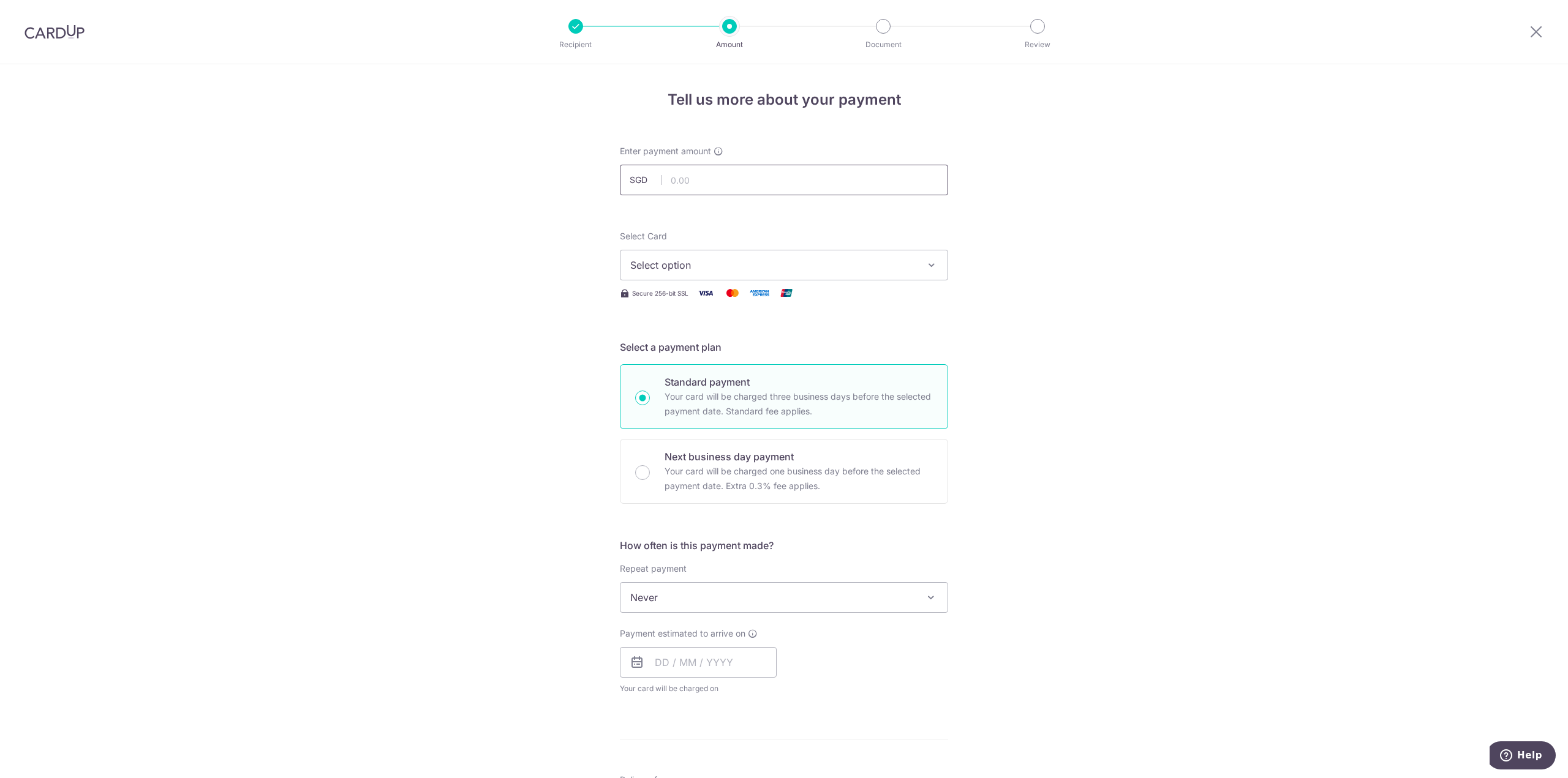
click at [752, 181] on input "text" at bounding box center [784, 179] width 329 height 30
type input "1,150.00"
click at [1212, 310] on div "Tell us more about your payment Enter payment amount SGD 1,150.00 1150.00 Selec…" at bounding box center [784, 618] width 1568 height 1107
click at [741, 272] on span "Select option" at bounding box center [772, 265] width 285 height 15
click at [711, 378] on span "**** 3467" at bounding box center [784, 382] width 308 height 15
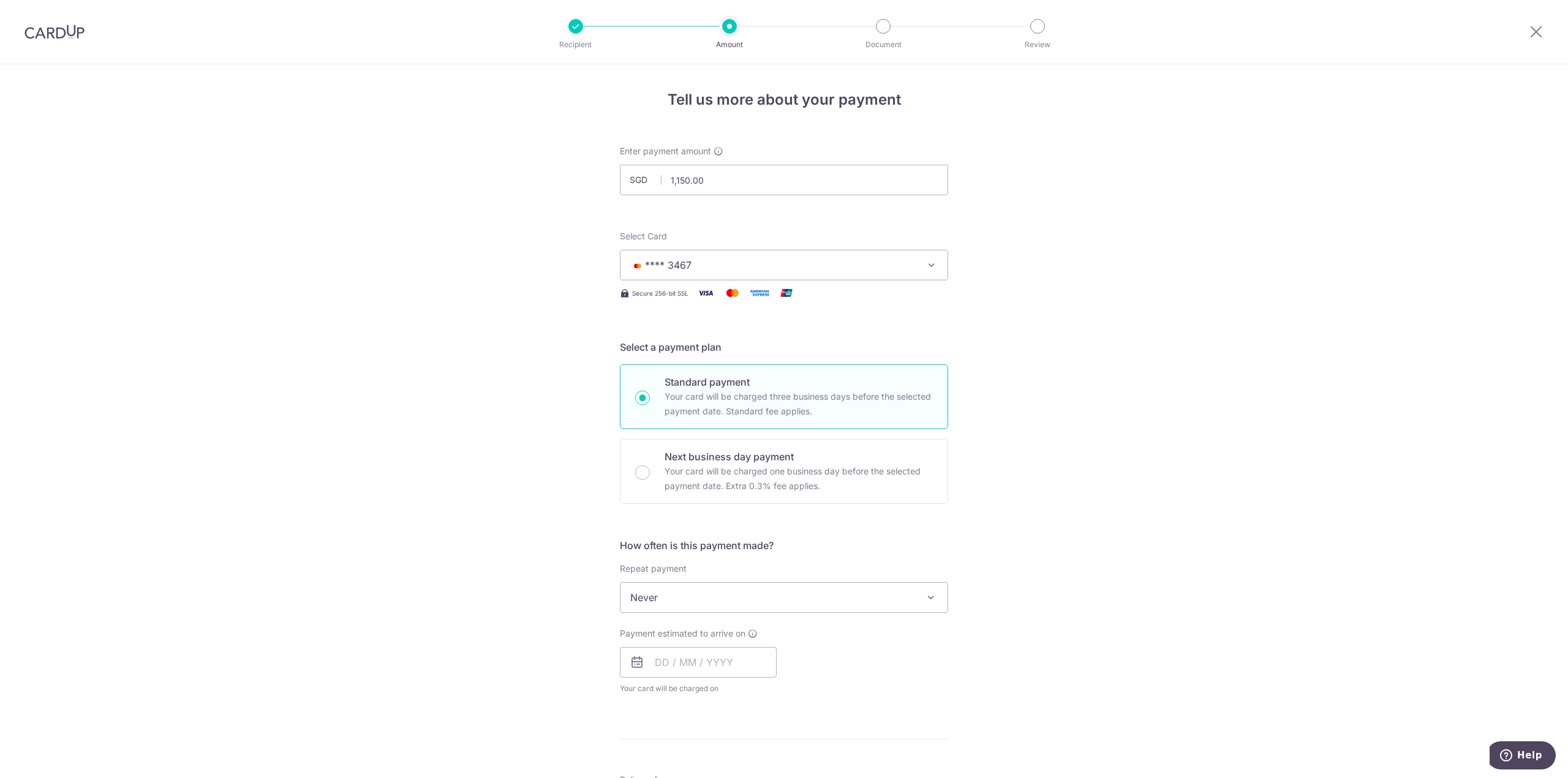
click at [1161, 378] on div "Tell us more about your payment Enter payment amount SGD 1,150.00 1150.00 Selec…" at bounding box center [784, 618] width 1568 height 1107
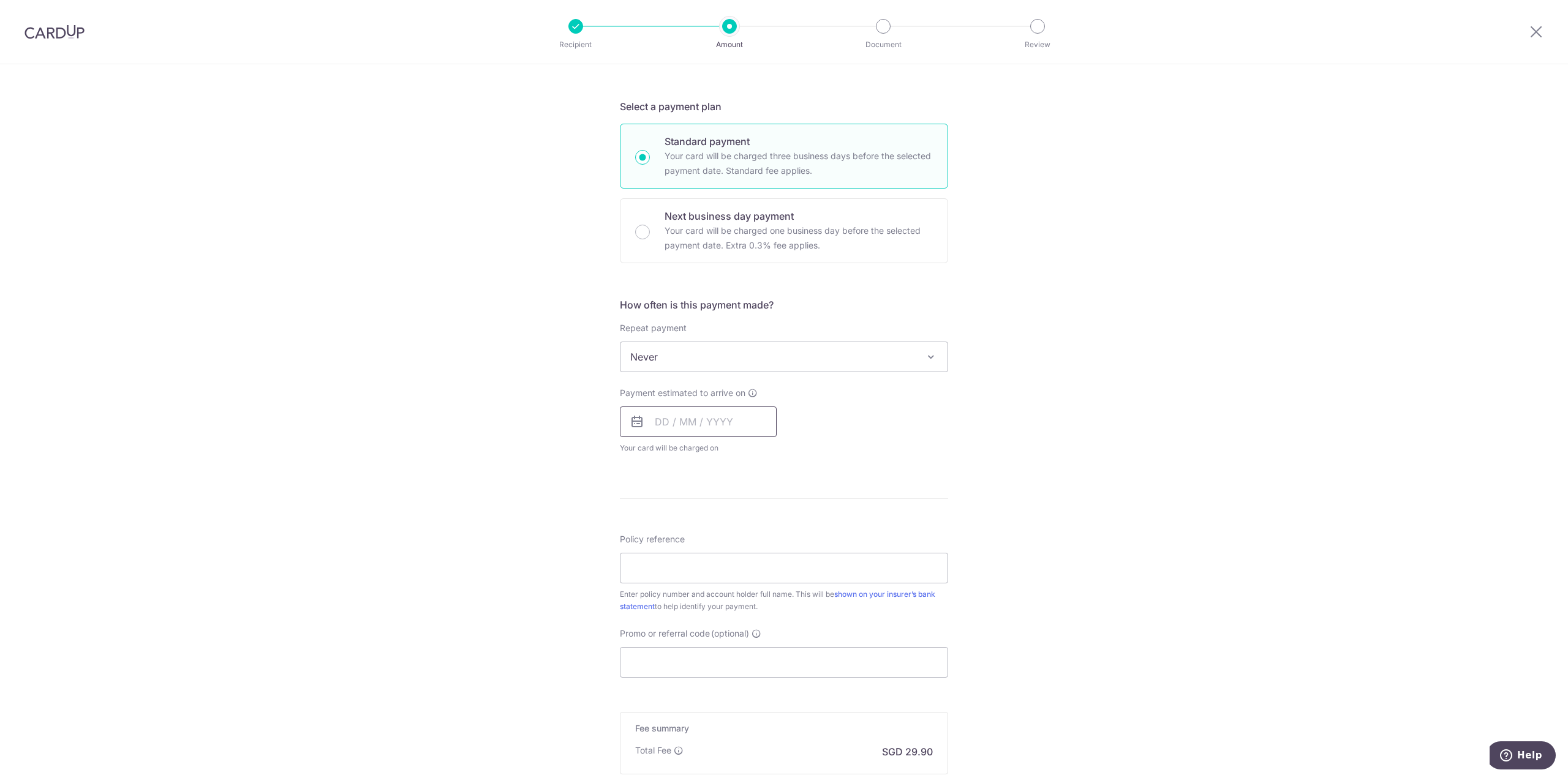
scroll to position [245, 0]
click at [666, 416] on input "text" at bounding box center [698, 417] width 157 height 30
click at [714, 557] on link "15" at bounding box center [718, 553] width 19 height 19
type input "[DATE]"
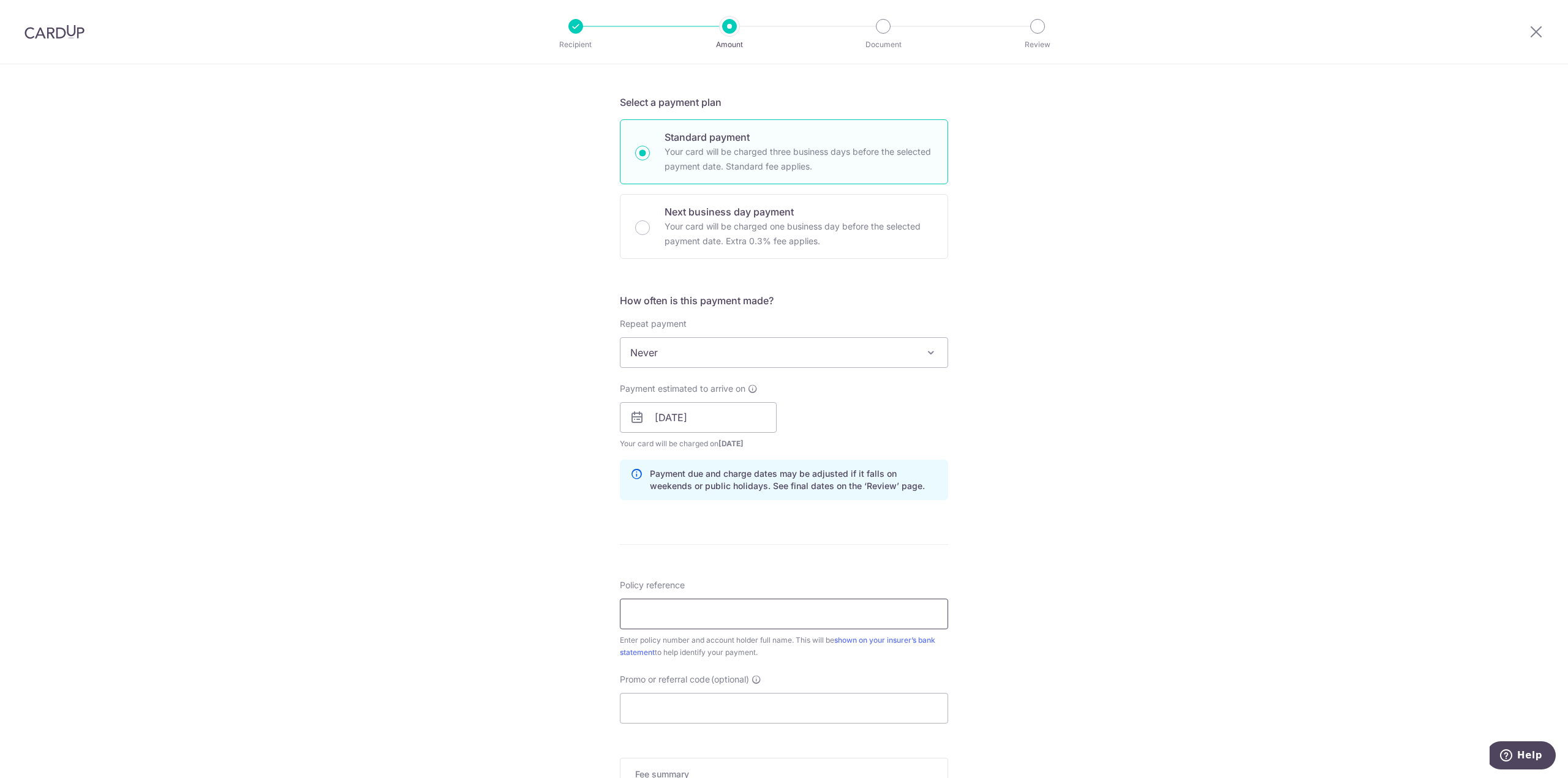
click at [726, 613] on input "Policy reference" at bounding box center [784, 613] width 329 height 30
paste input "1492185545"
type input "1492185545"
click at [960, 544] on div "Tell us more about your payment Enter payment amount SGD 1,150.00 1150.00 Selec…" at bounding box center [784, 398] width 1568 height 1158
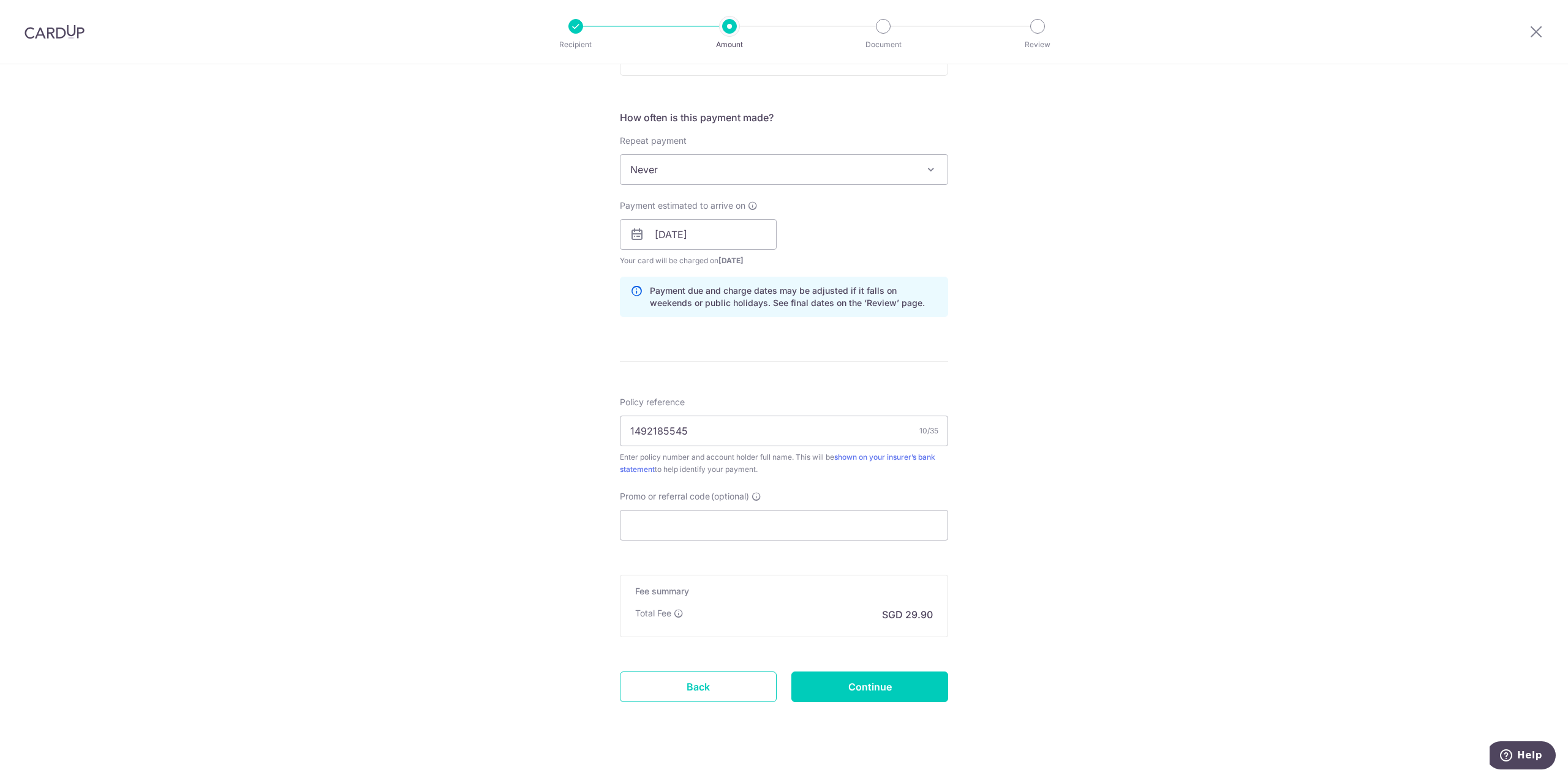
scroll to position [444, 0]
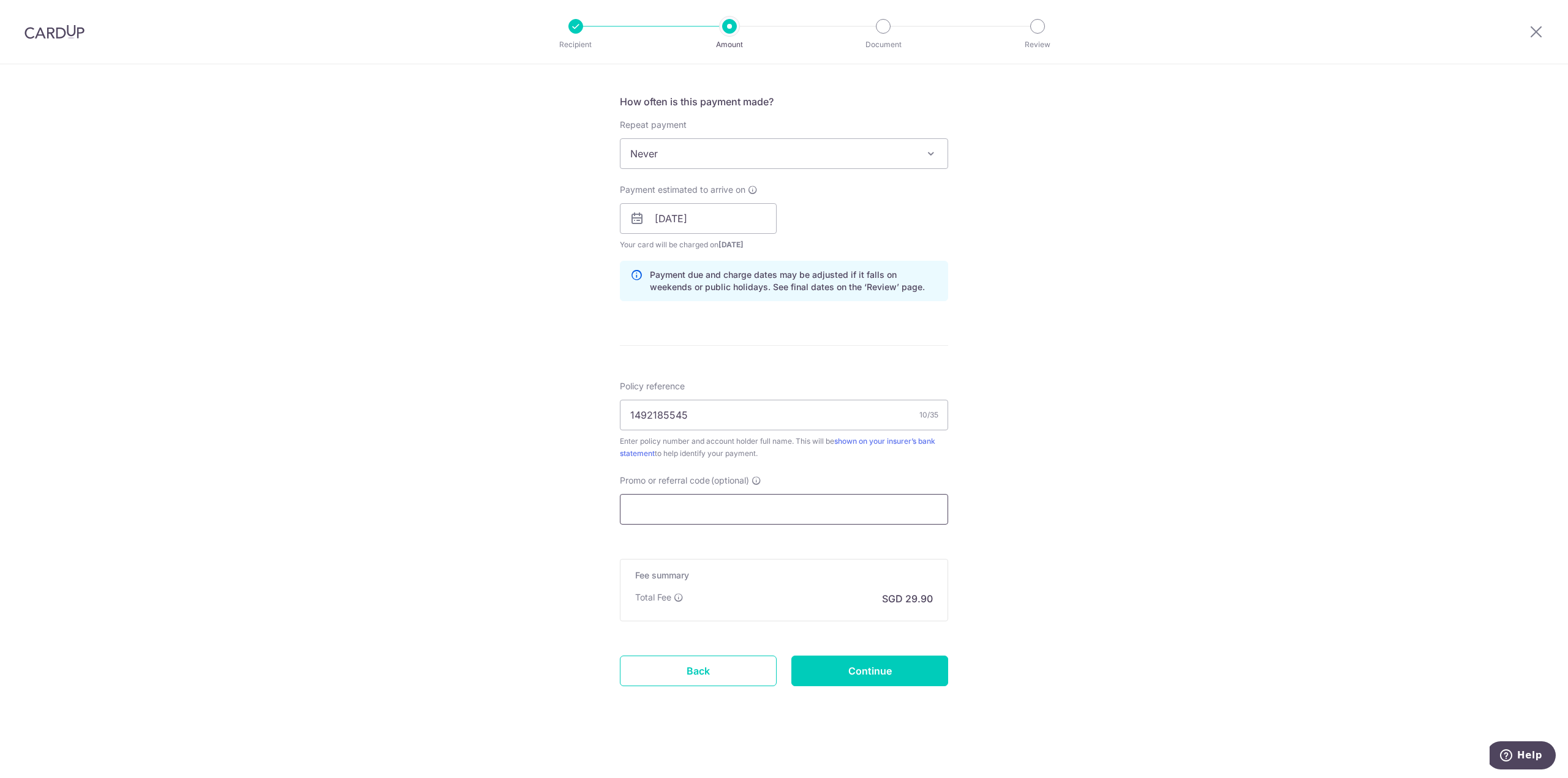
click at [717, 515] on input "Promo or referral code (optional)" at bounding box center [784, 509] width 329 height 30
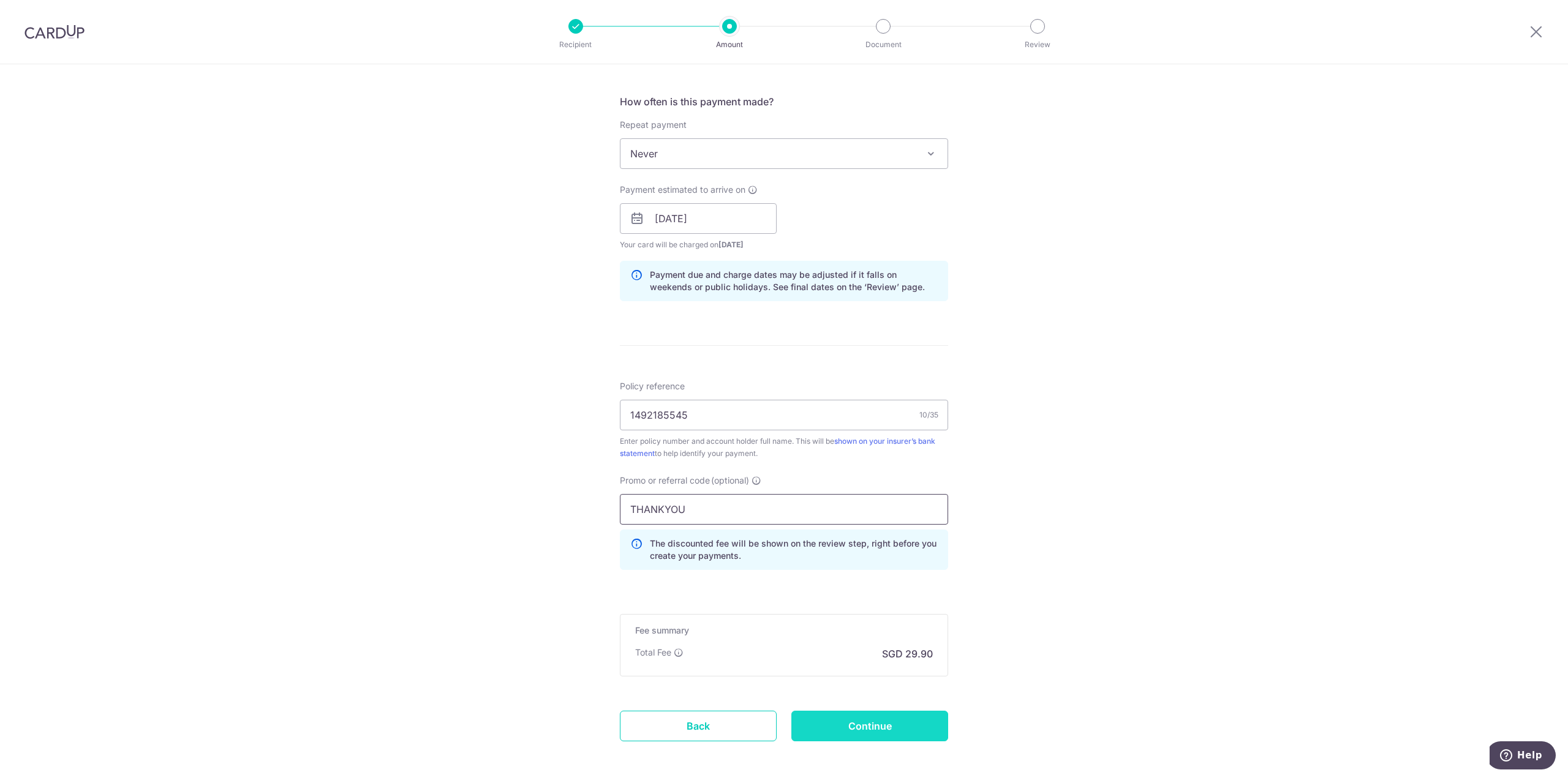
type input "THANKYOU"
click at [860, 728] on input "Continue" at bounding box center [870, 726] width 157 height 30
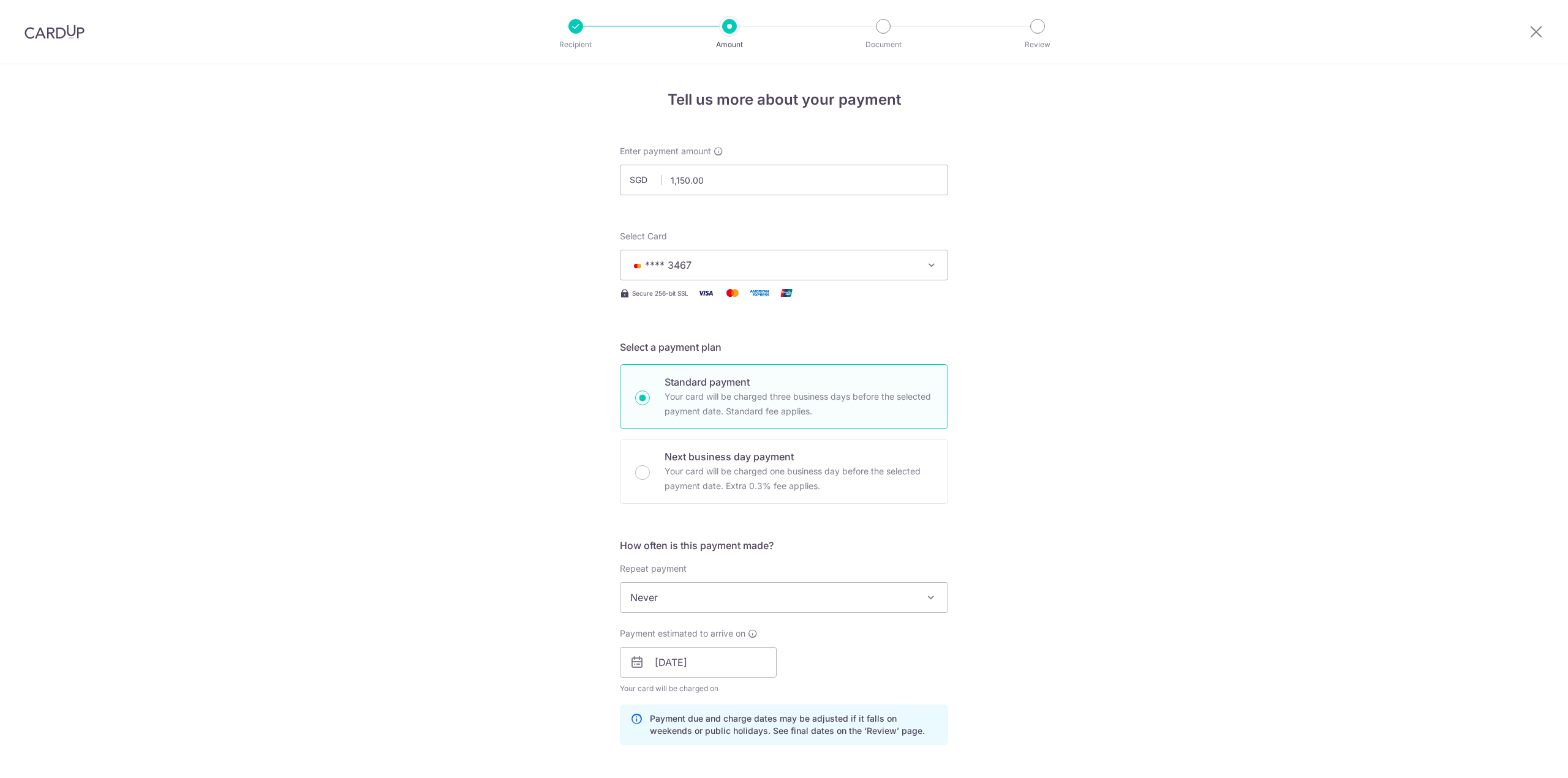
scroll to position [516, 0]
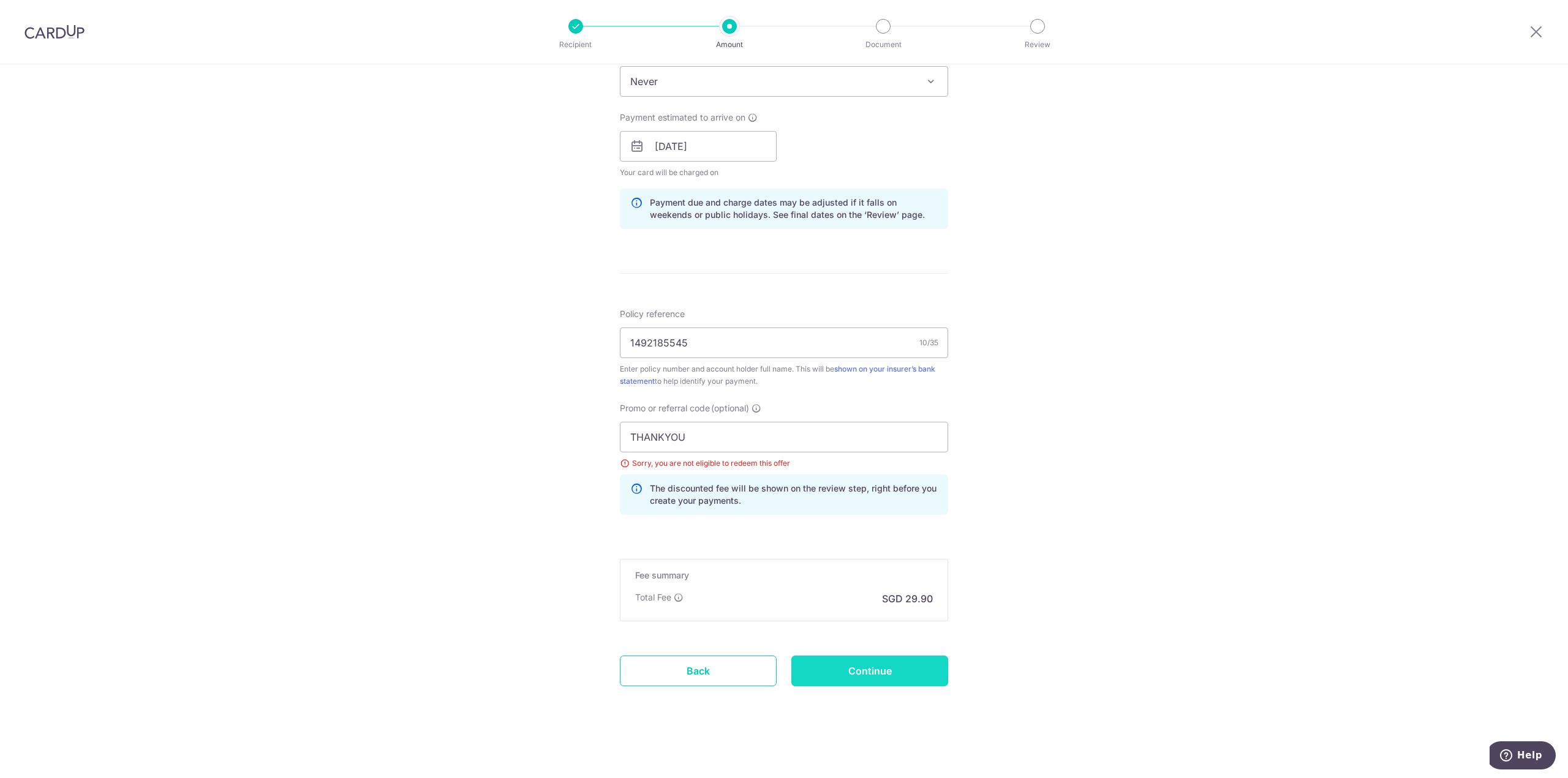
click at [872, 668] on input "Continue" at bounding box center [870, 671] width 157 height 30
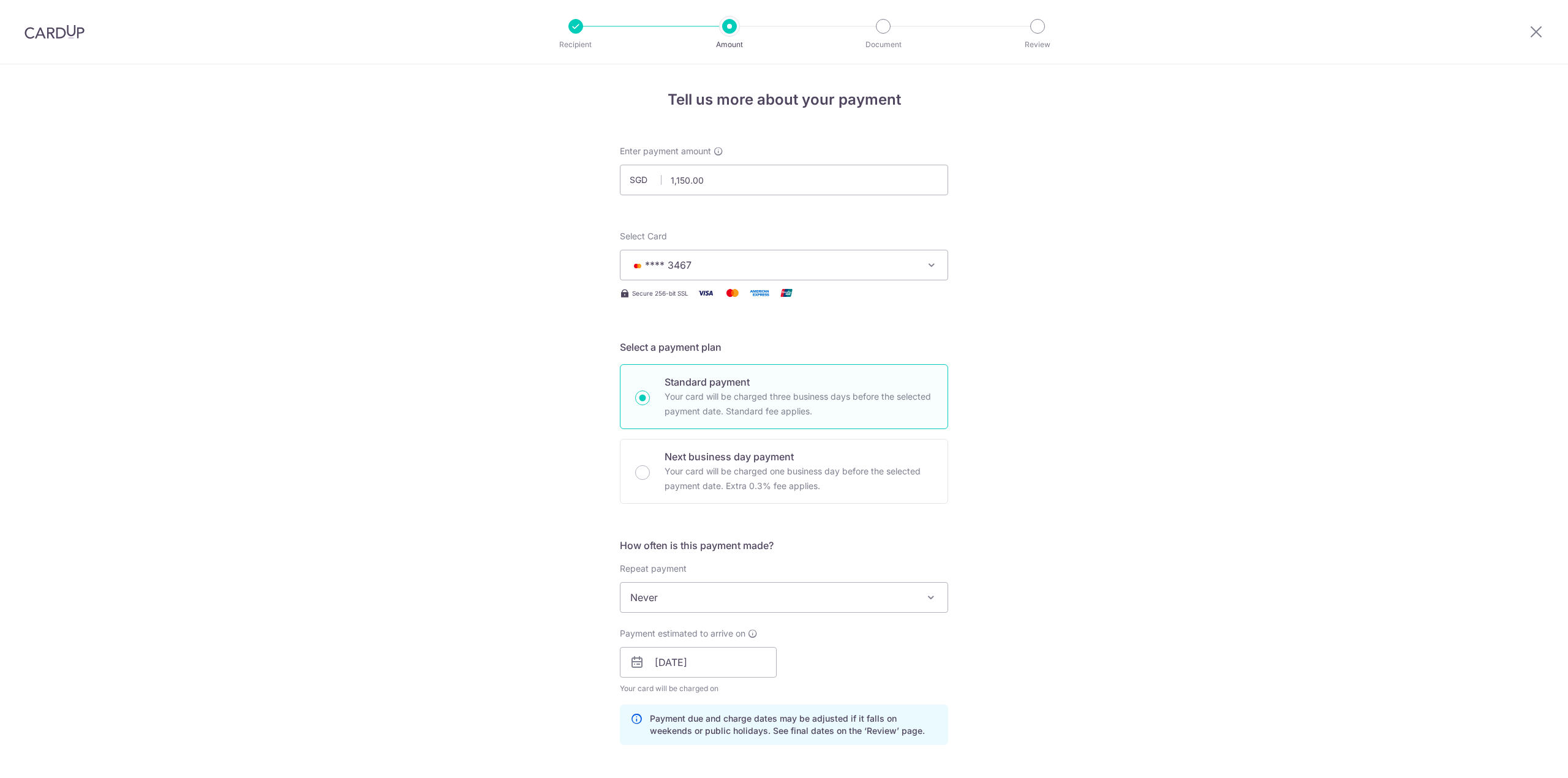
scroll to position [516, 0]
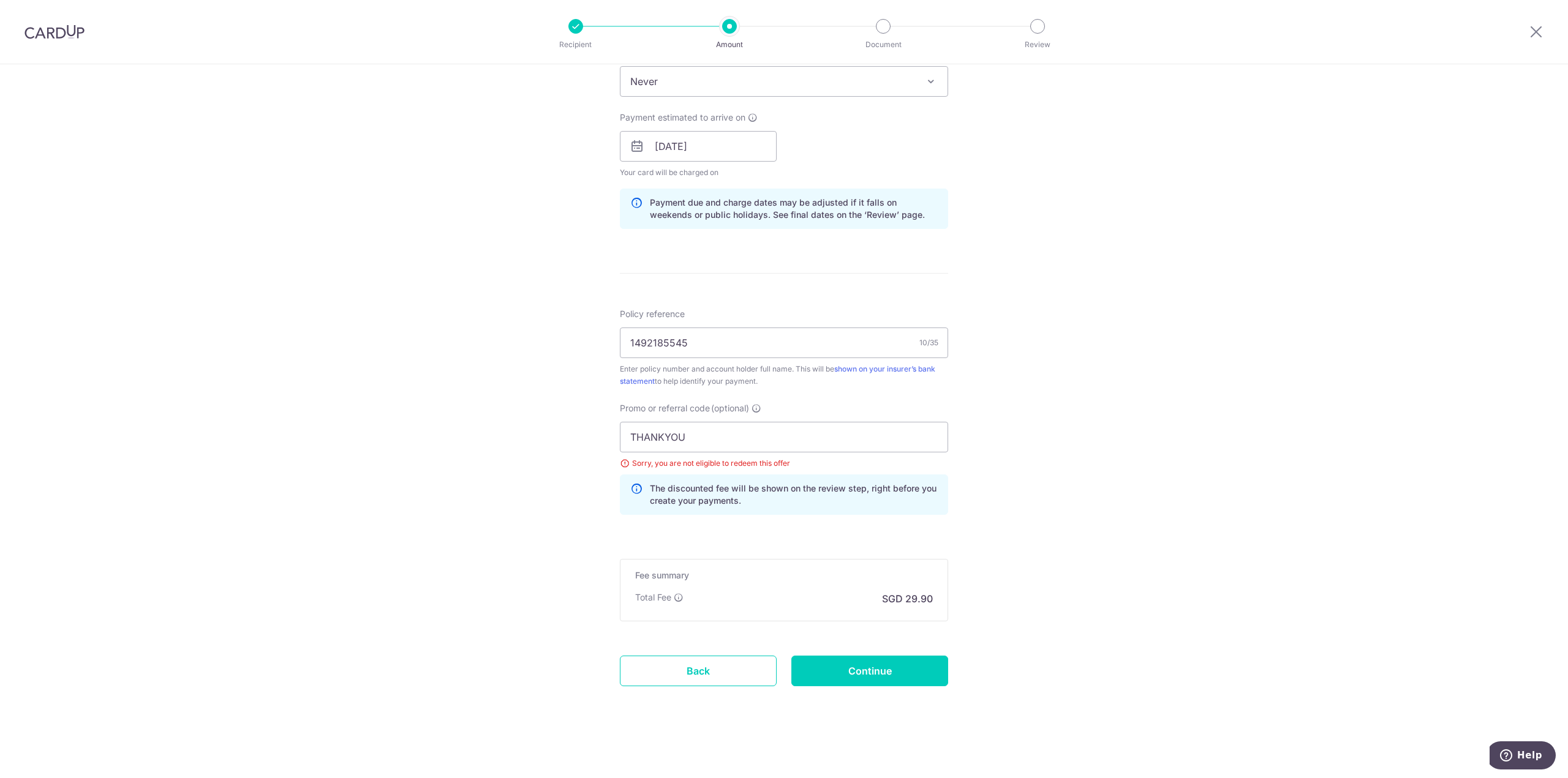
click at [1264, 578] on div "Tell us more about your payment Enter payment amount SGD 1,150.00 1150.00 Selec…" at bounding box center [784, 163] width 1568 height 1230
click at [889, 662] on input "Continue" at bounding box center [870, 671] width 157 height 30
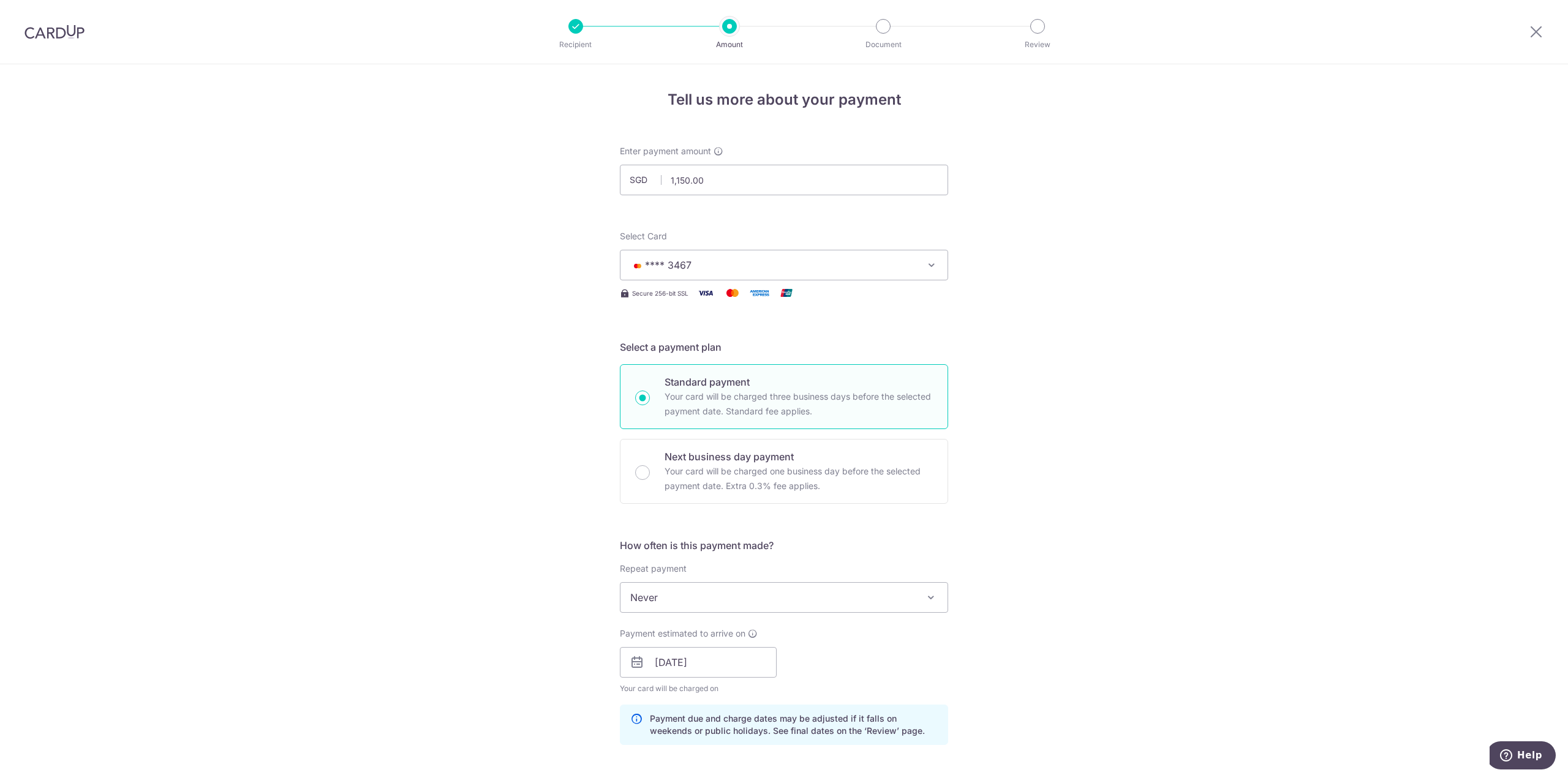
drag, startPoint x: 43, startPoint y: 26, endPoint x: 834, endPoint y: 54, distance: 791.5
click at [43, 25] on img at bounding box center [54, 32] width 60 height 15
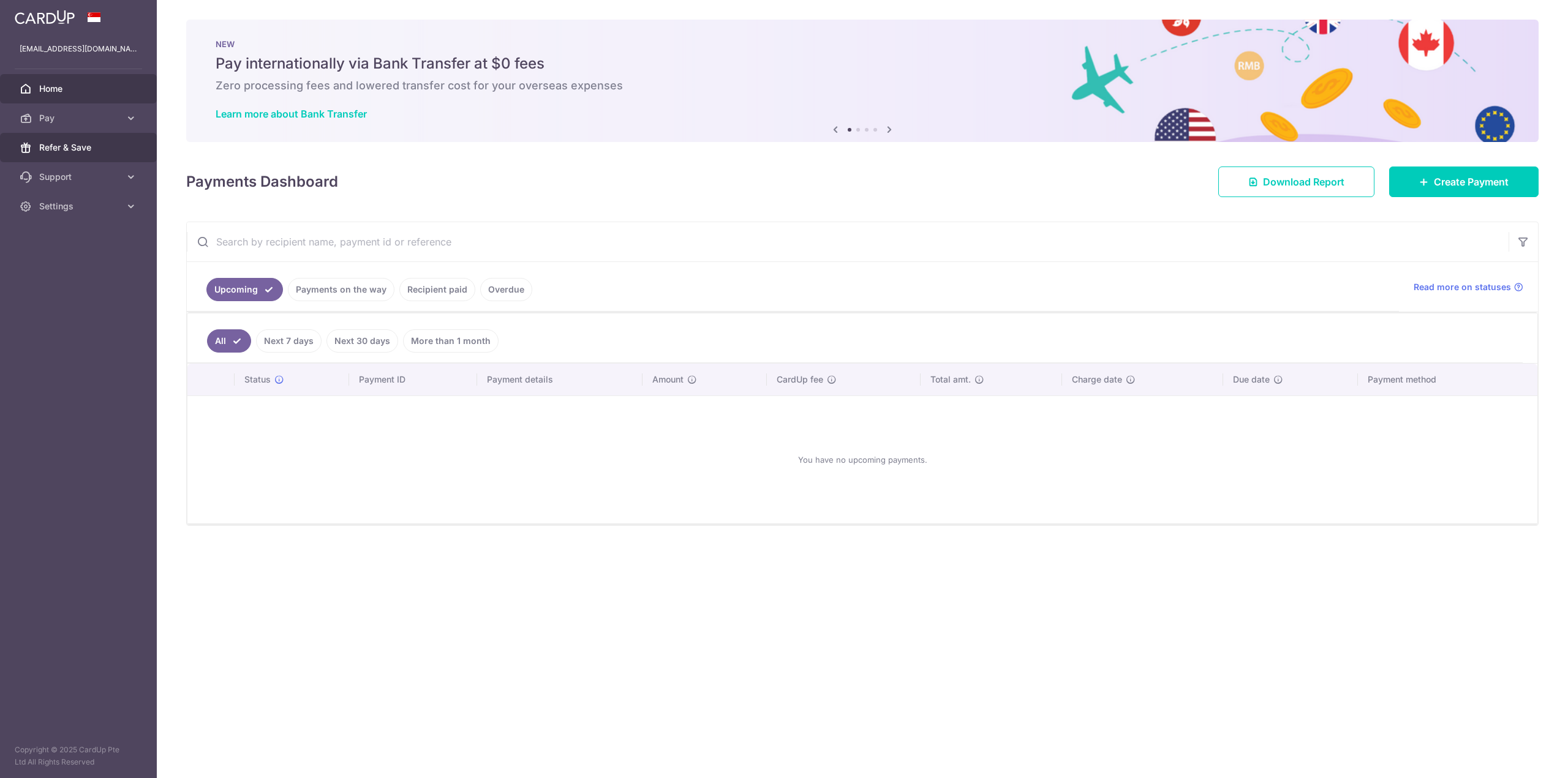
click at [126, 144] on link "Refer & Save" at bounding box center [78, 148] width 157 height 30
